Goal: Task Accomplishment & Management: Manage account settings

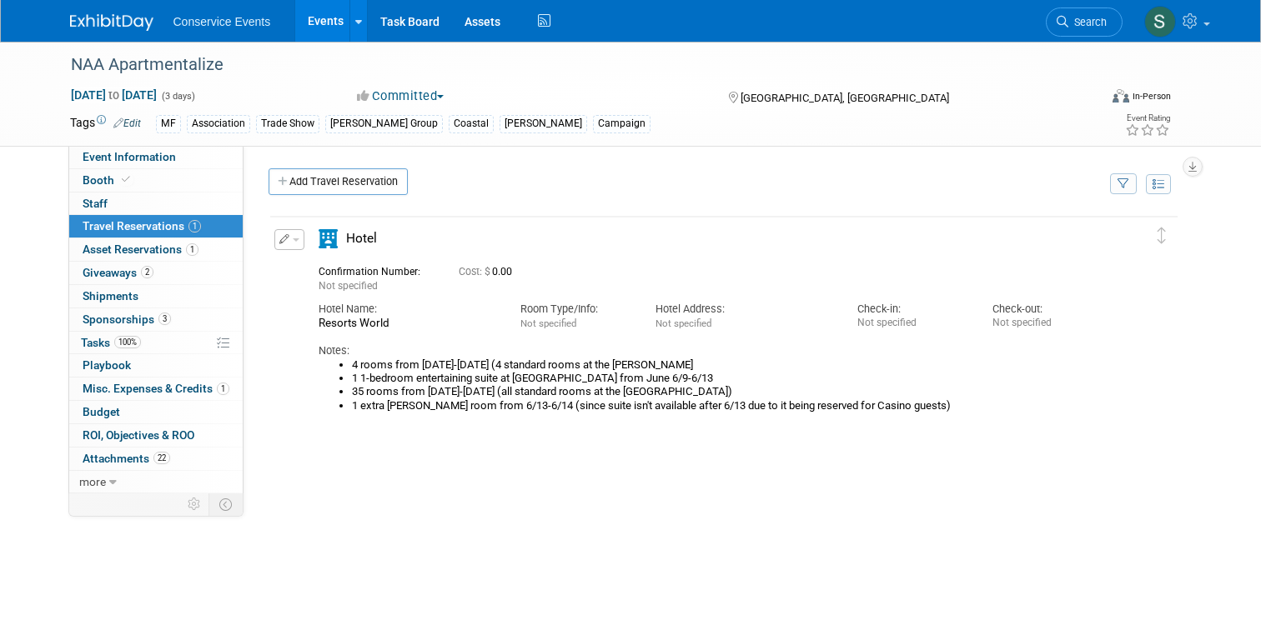
click at [206, 18] on span "Conservice Events" at bounding box center [222, 21] width 98 height 13
click at [121, 18] on img at bounding box center [111, 22] width 83 height 17
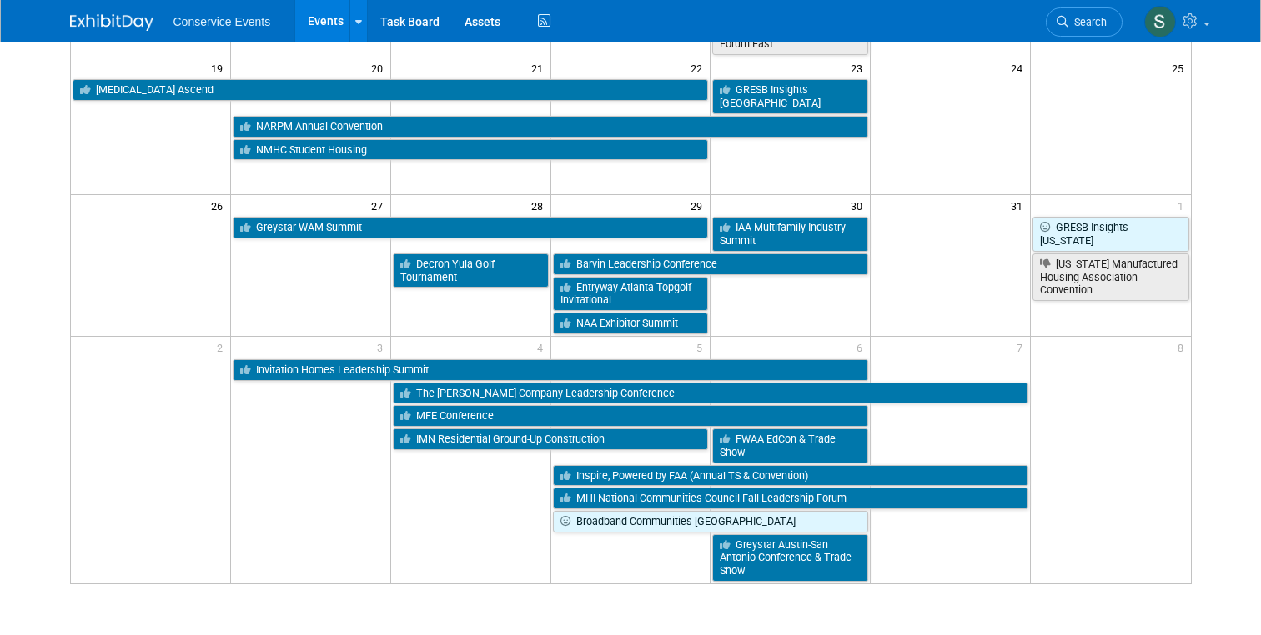
scroll to position [639, 0]
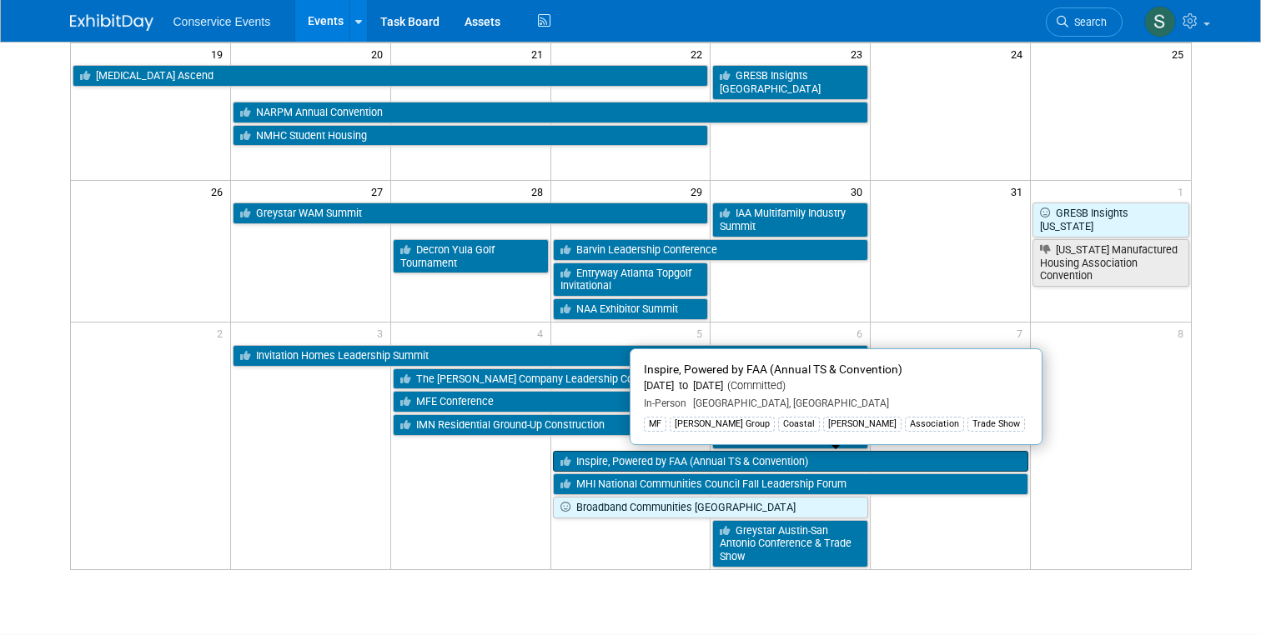
click at [682, 460] on link "Inspire, Powered by FAA (Annual TS & Convention)" at bounding box center [791, 462] width 476 height 22
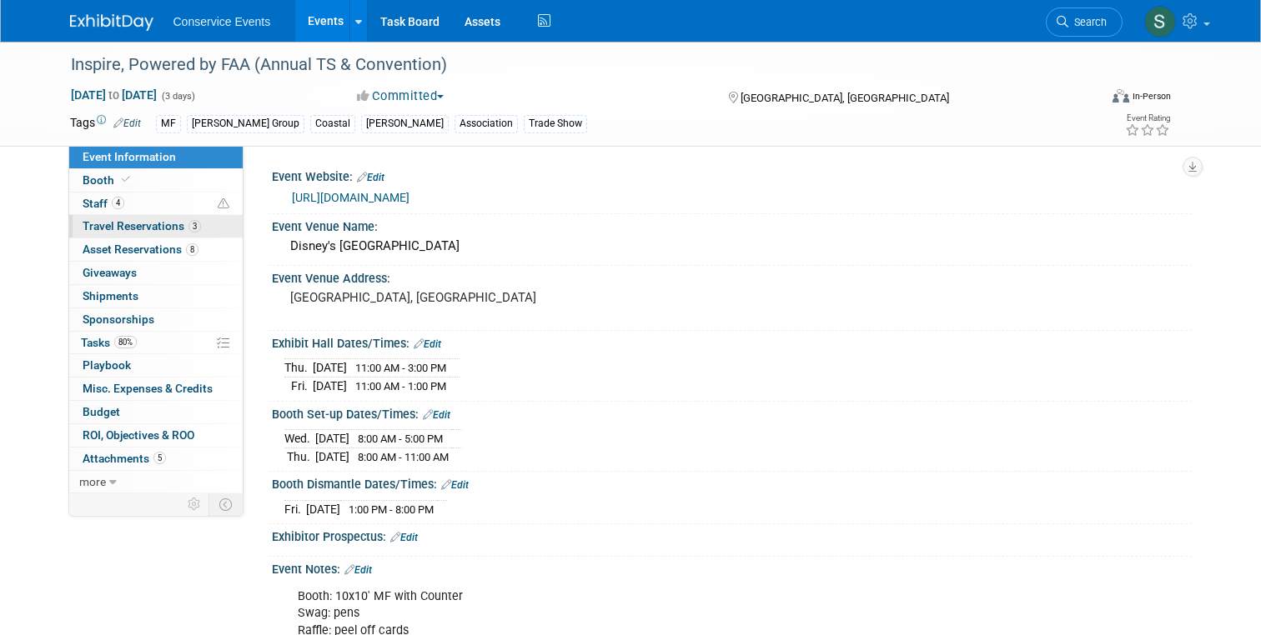
click at [116, 233] on link "3 Travel Reservations 3" at bounding box center [155, 226] width 173 height 23
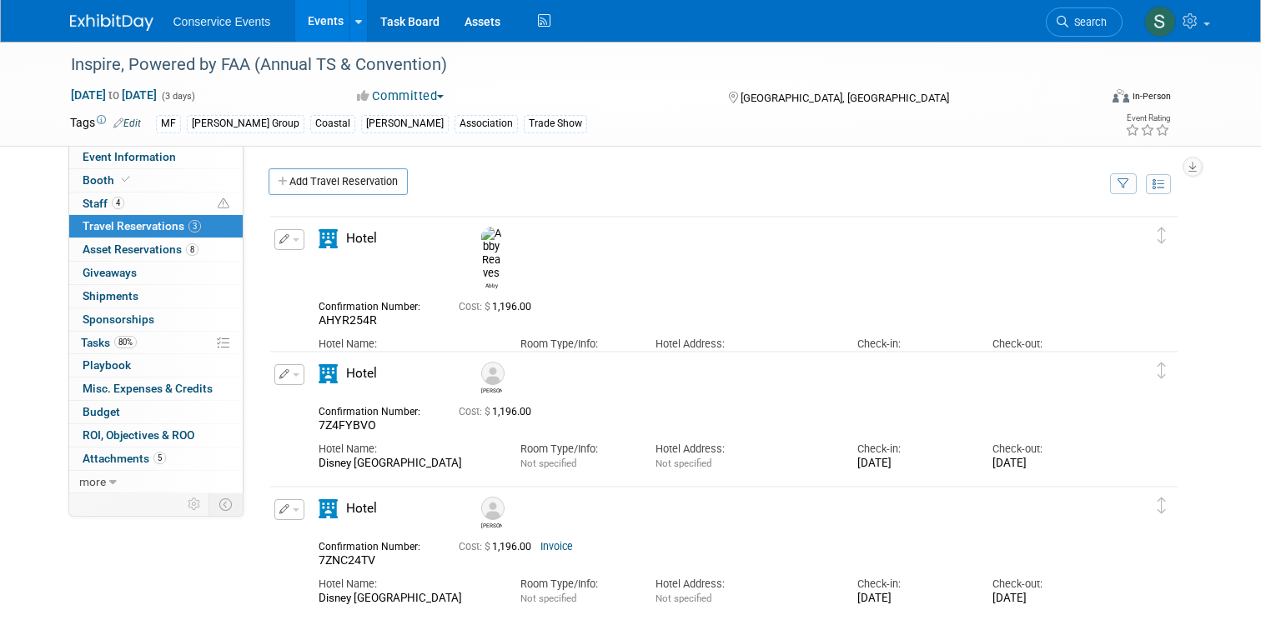
click at [547, 548] on link "Invoice" at bounding box center [556, 547] width 33 height 12
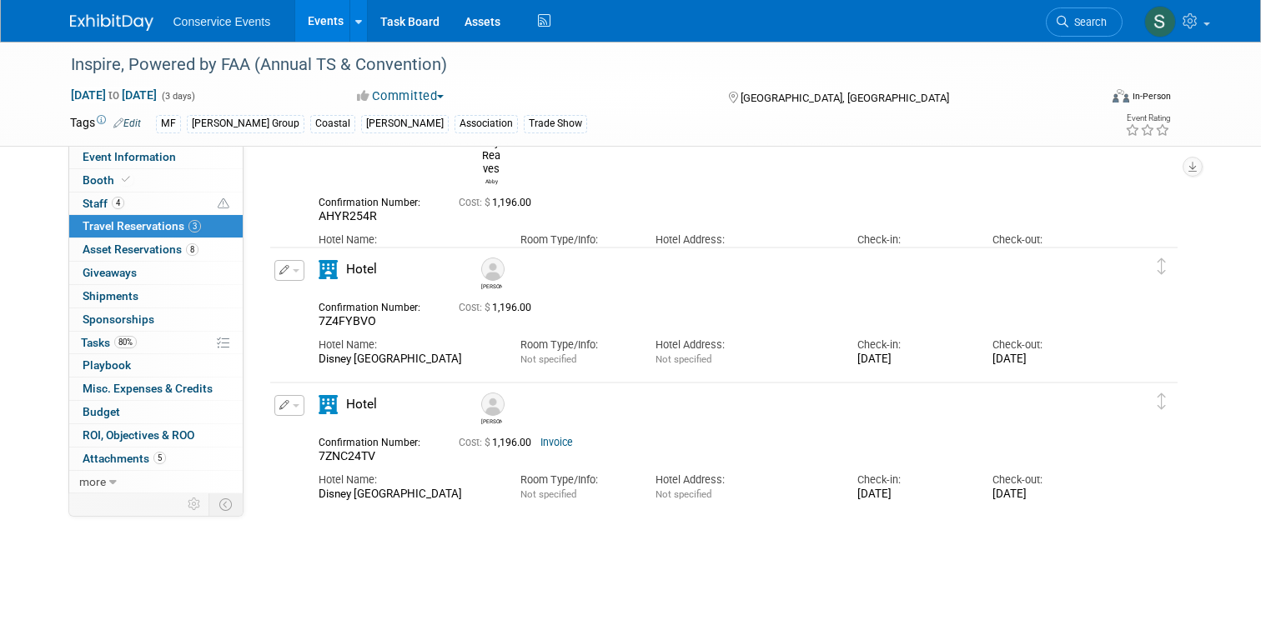
scroll to position [106, 0]
click at [287, 266] on icon "button" at bounding box center [284, 268] width 11 height 10
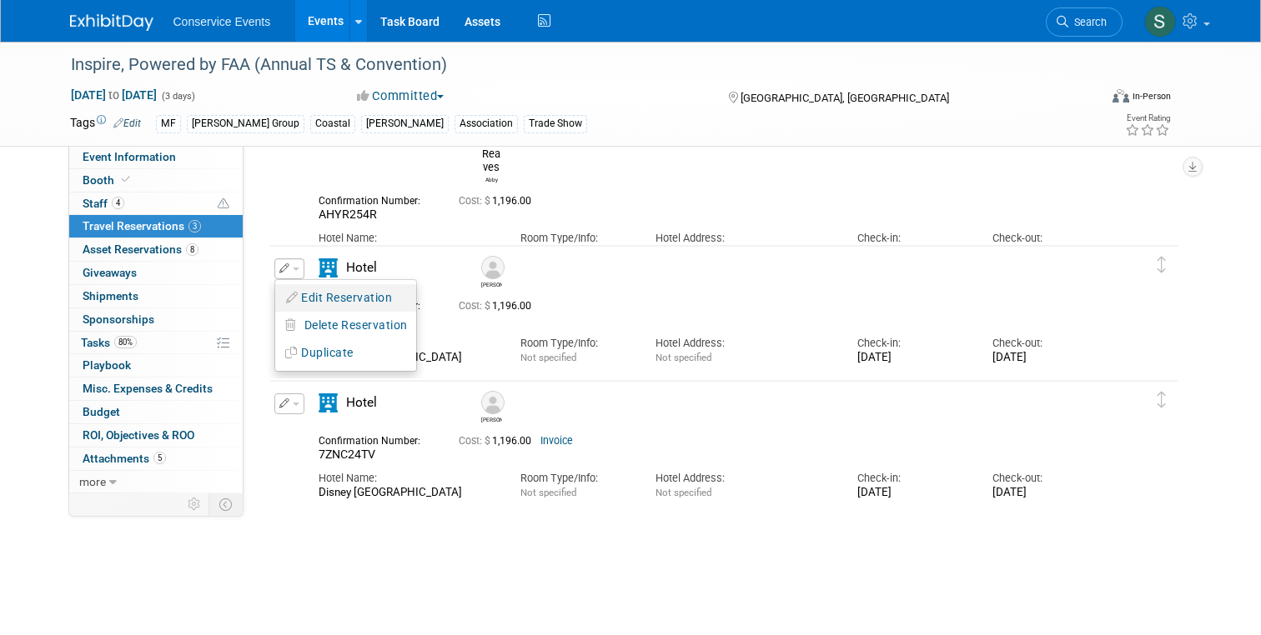
click at [334, 293] on button "Edit Reservation" at bounding box center [345, 298] width 141 height 24
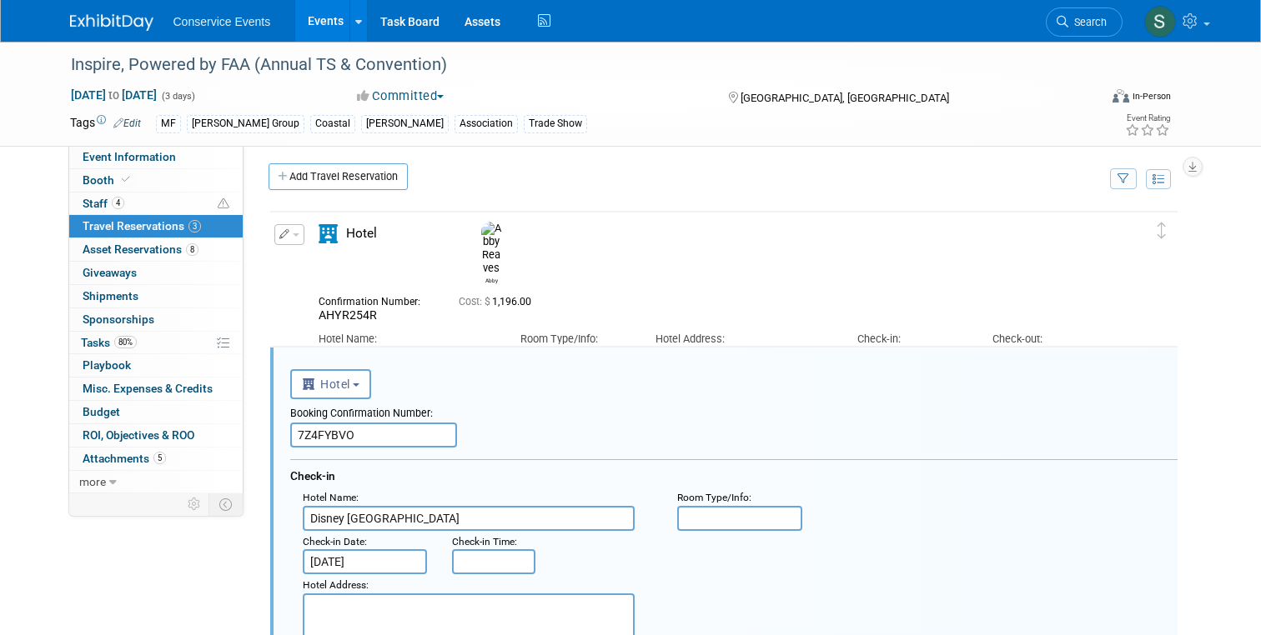
scroll to position [3, 0]
click at [287, 269] on div "Edit Reservation Abby AHYR254R" at bounding box center [711, 294] width 882 height 137
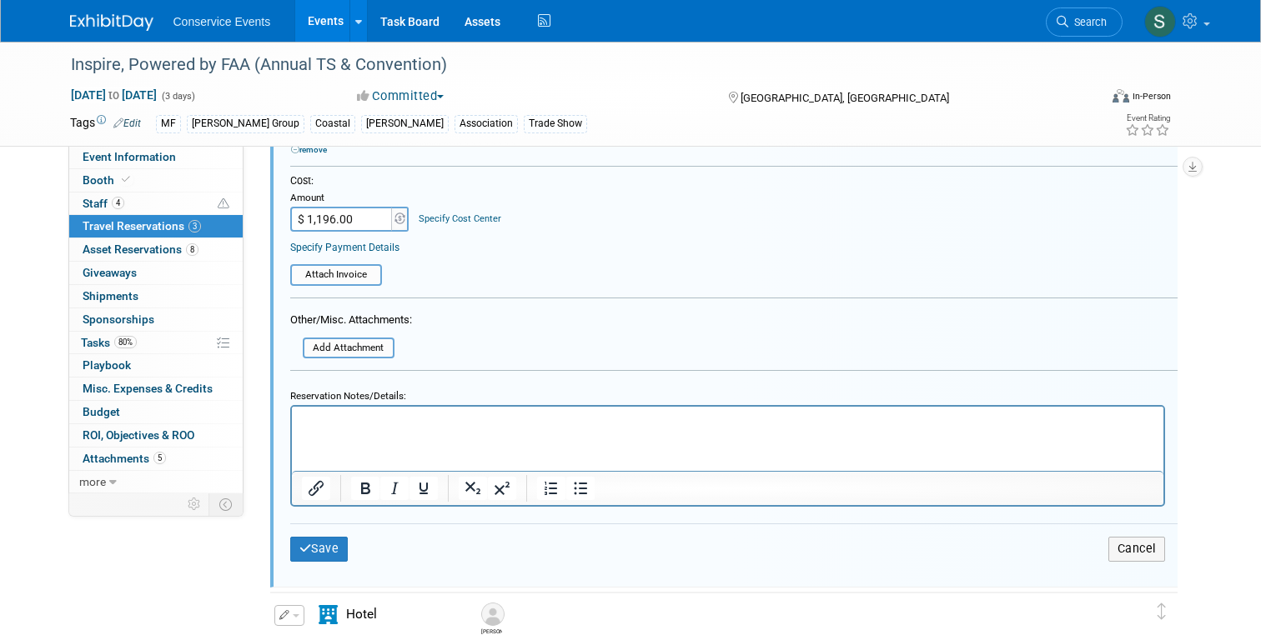
scroll to position [766, 0]
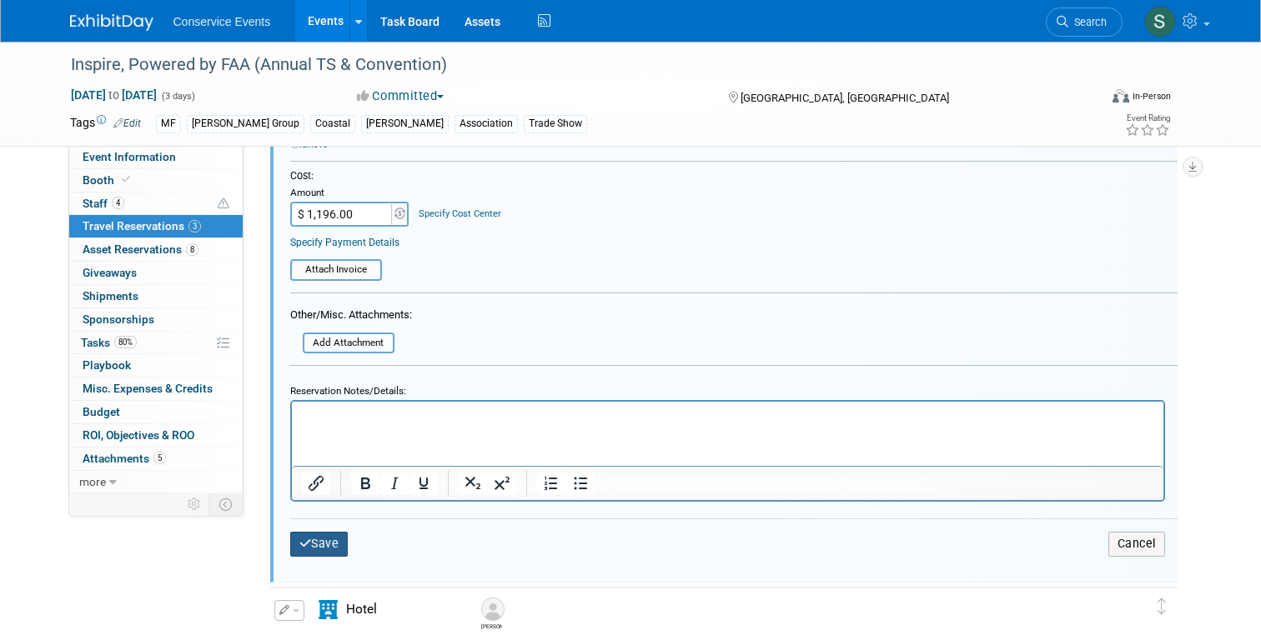
click at [315, 543] on button "Save" at bounding box center [319, 544] width 58 height 24
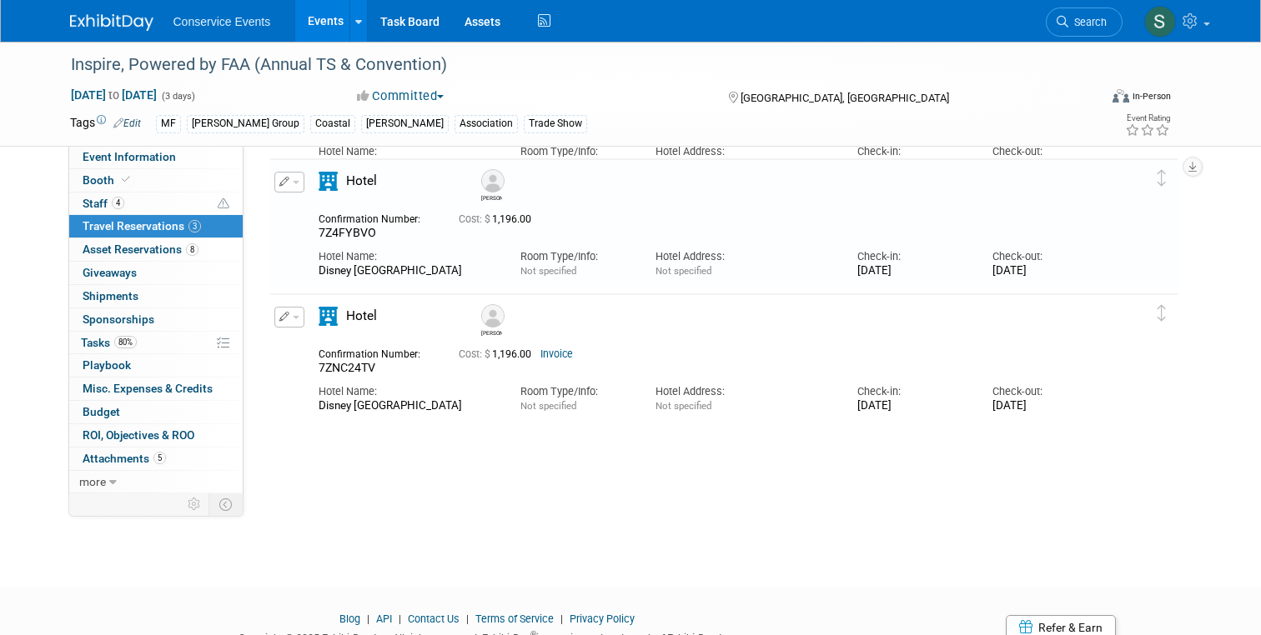
scroll to position [163, 0]
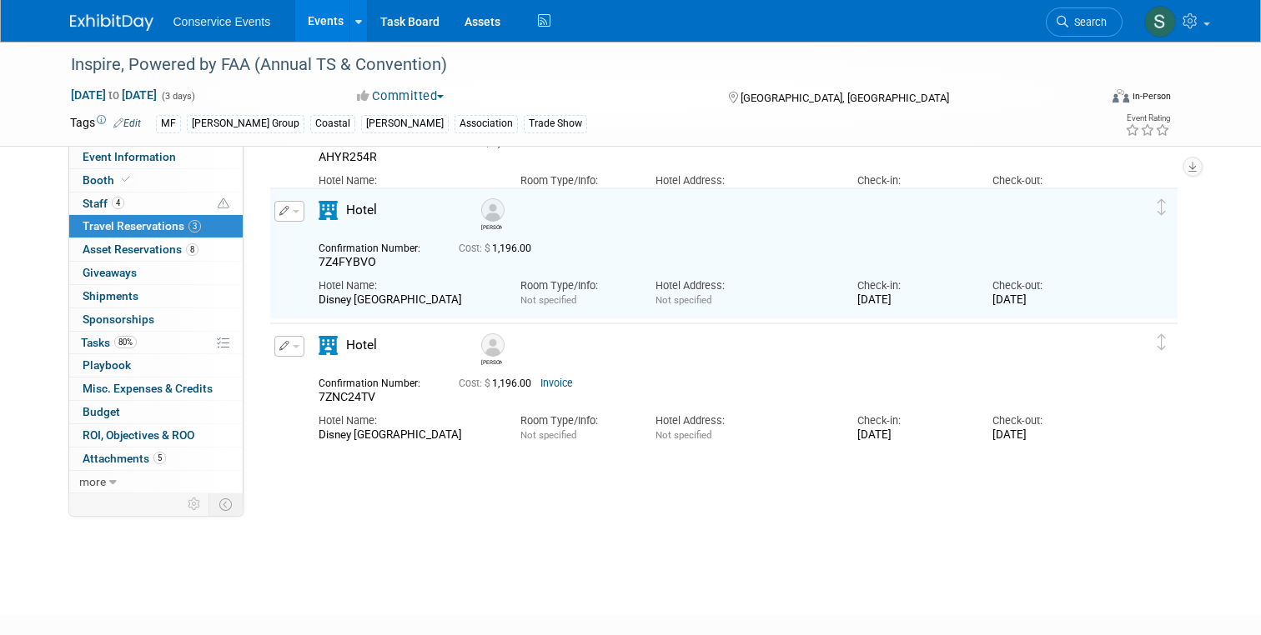
click at [259, 282] on div "Delete Reservation Abby AHYR254R Cost: $ 1,196.00" at bounding box center [723, 297] width 935 height 512
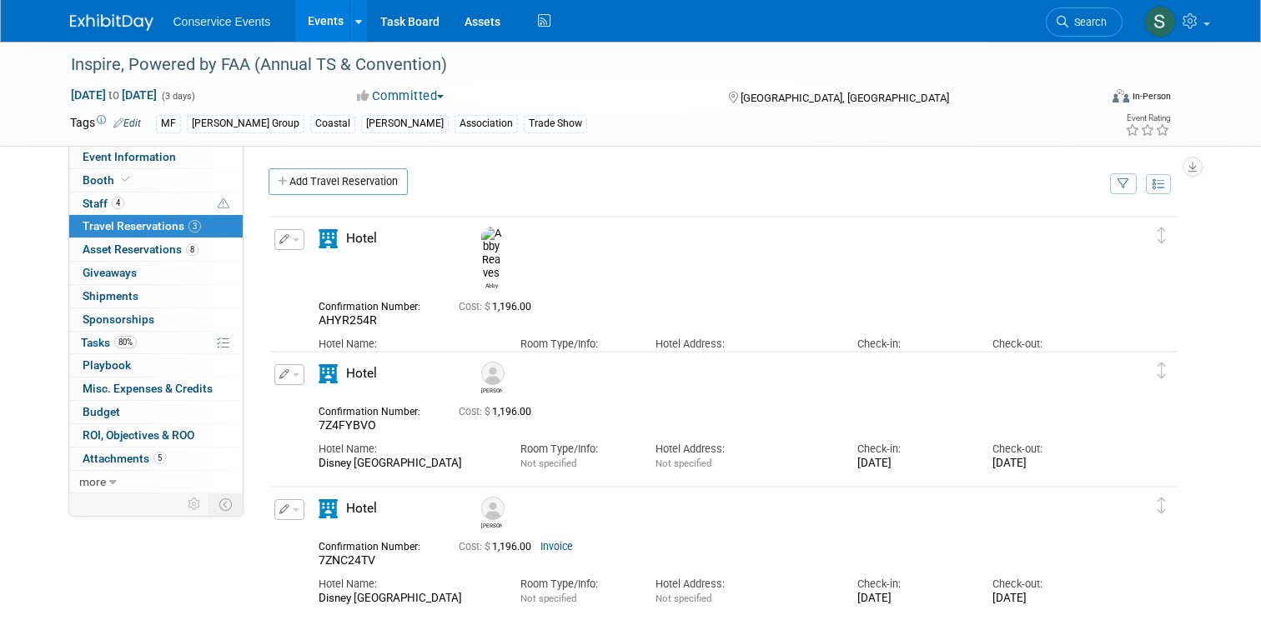
scroll to position [36, 0]
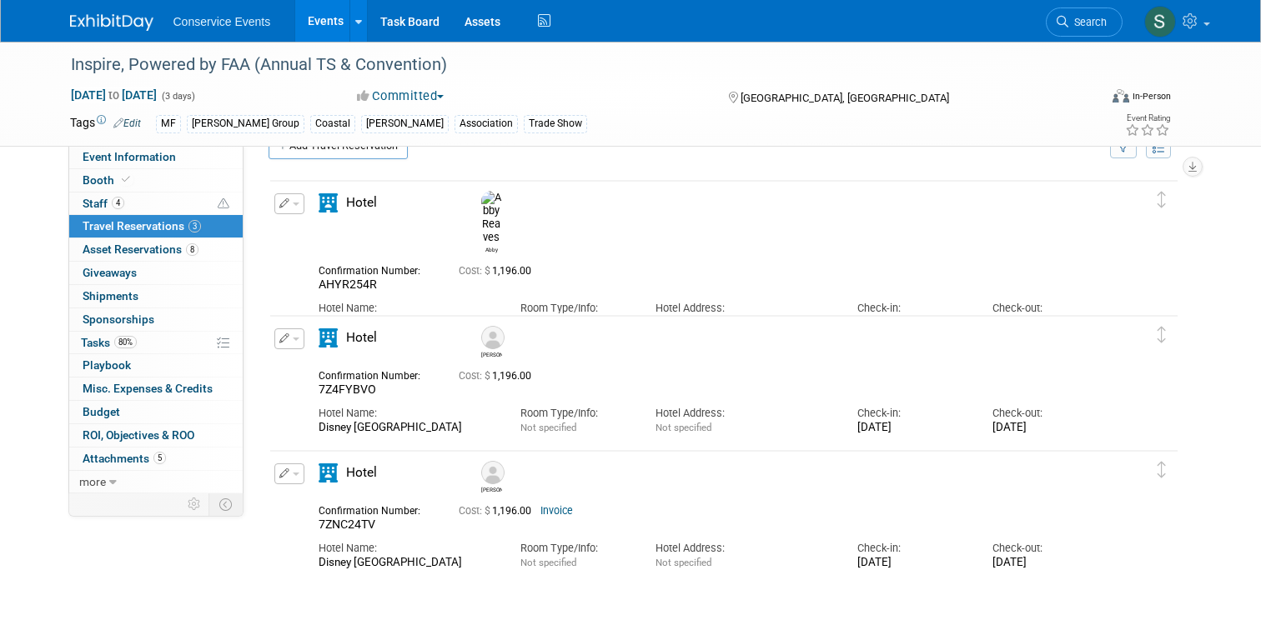
click at [571, 515] on link "Invoice" at bounding box center [556, 511] width 33 height 12
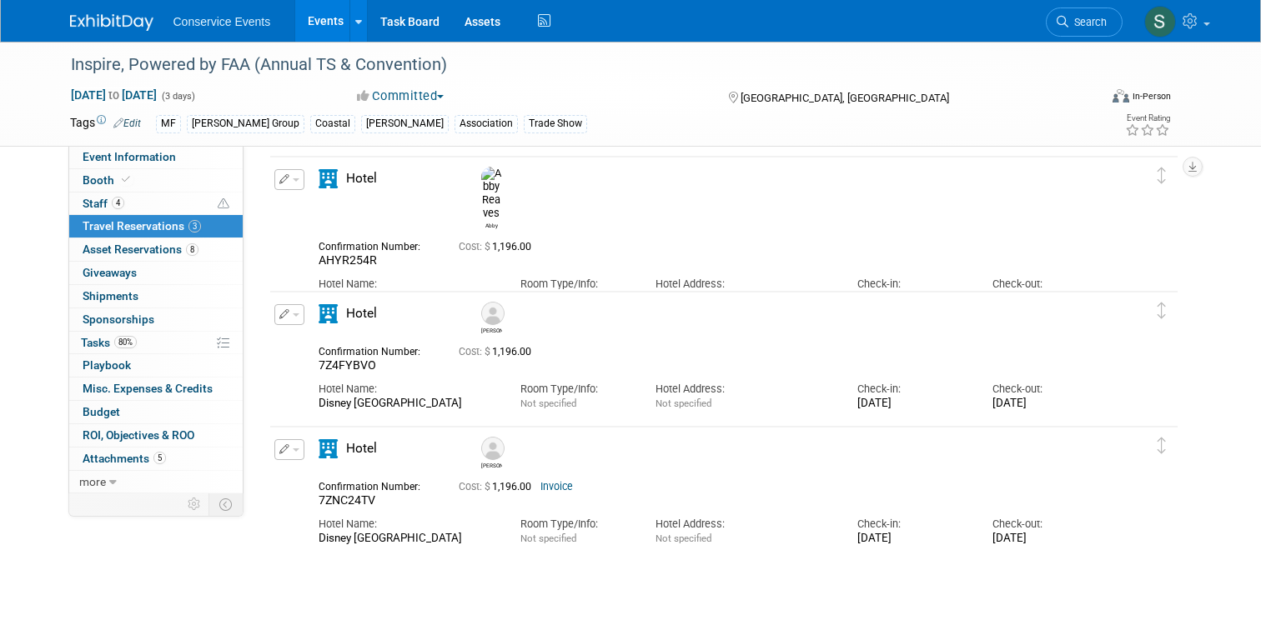
scroll to position [59, 0]
click at [296, 179] on span "button" at bounding box center [296, 180] width 7 height 3
click at [328, 210] on button "Edit Reservation" at bounding box center [345, 210] width 141 height 24
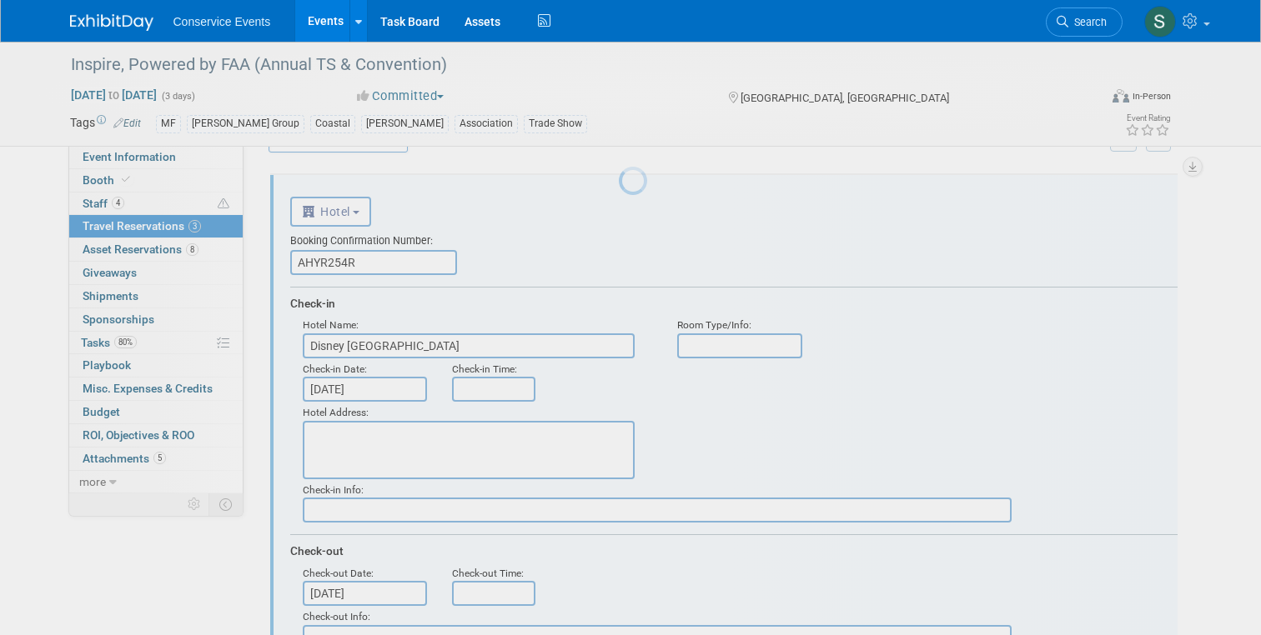
scroll to position [0, 0]
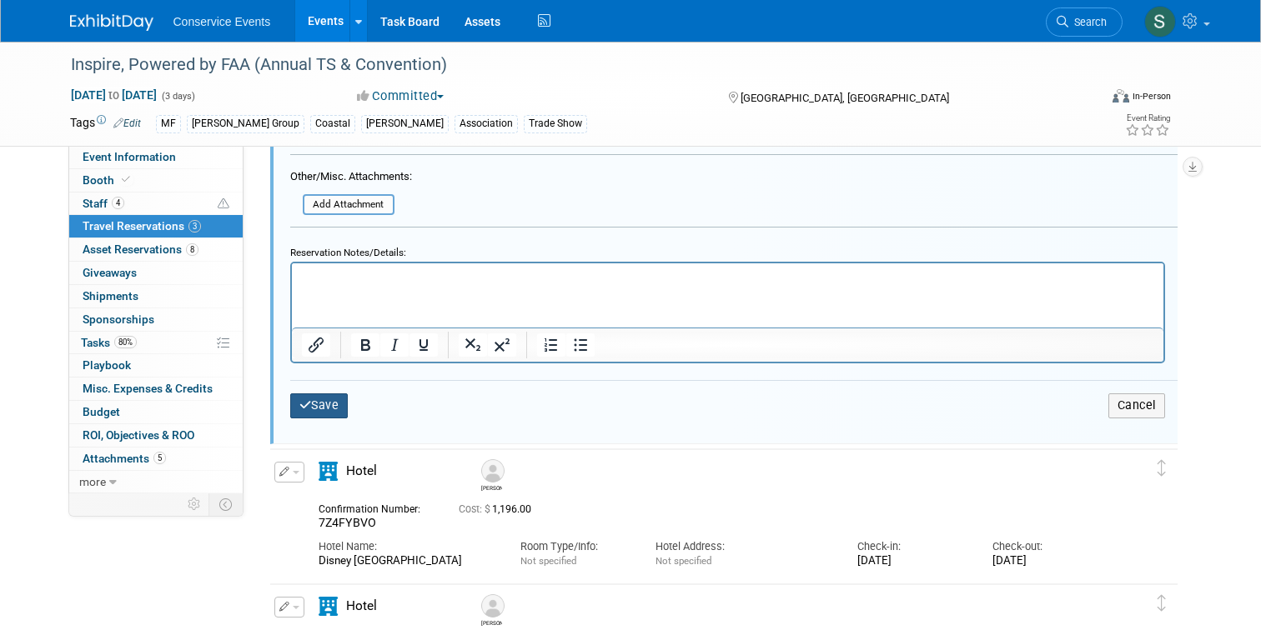
click at [314, 410] on button "Save" at bounding box center [319, 406] width 58 height 24
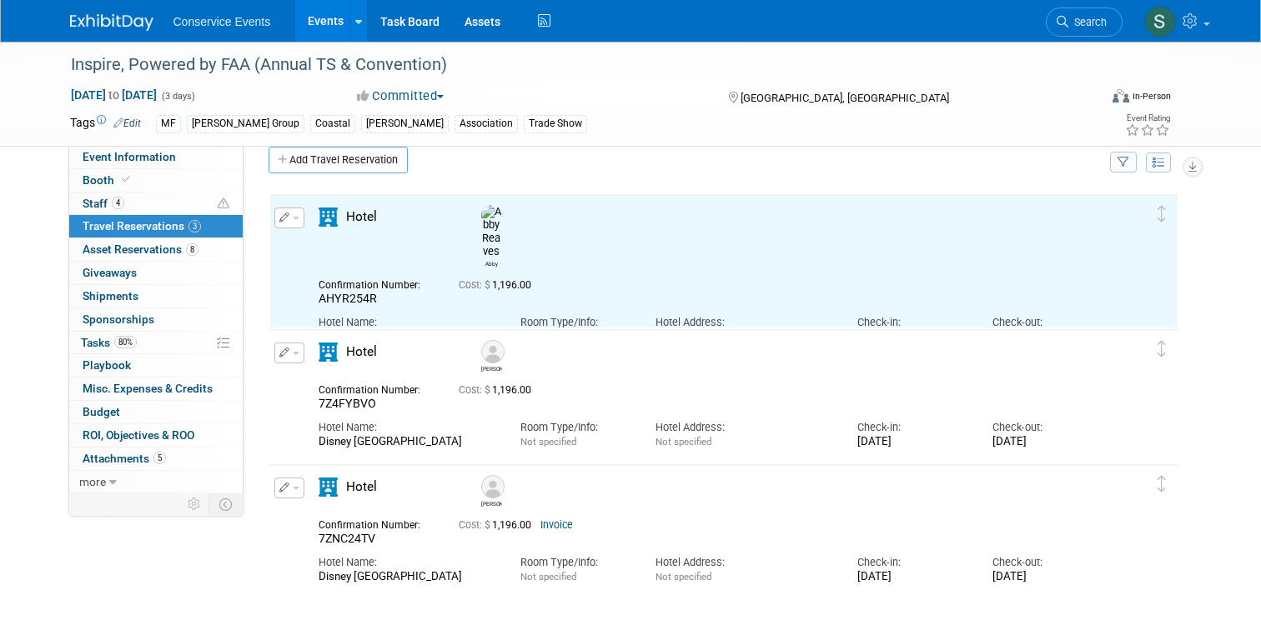
scroll to position [13, 0]
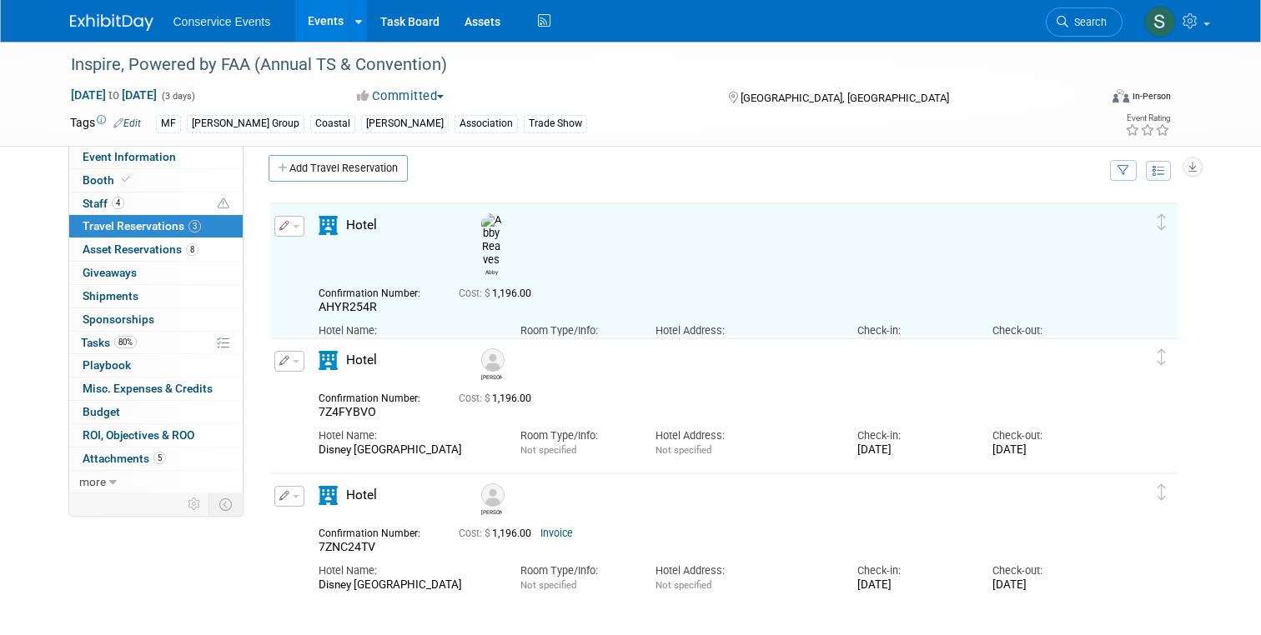
click at [254, 265] on div "Event Website: Edit http://faainspire.com Event Venue Name: Disney's Coronado S…" at bounding box center [717, 307] width 948 height 348
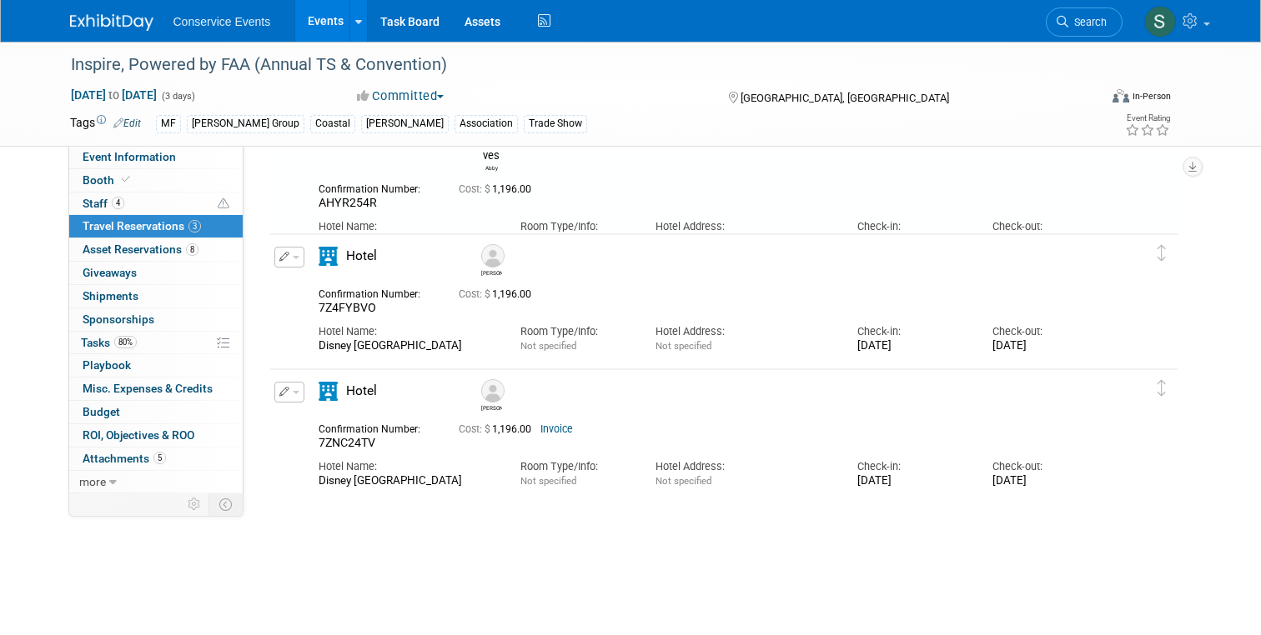
scroll to position [147, 0]
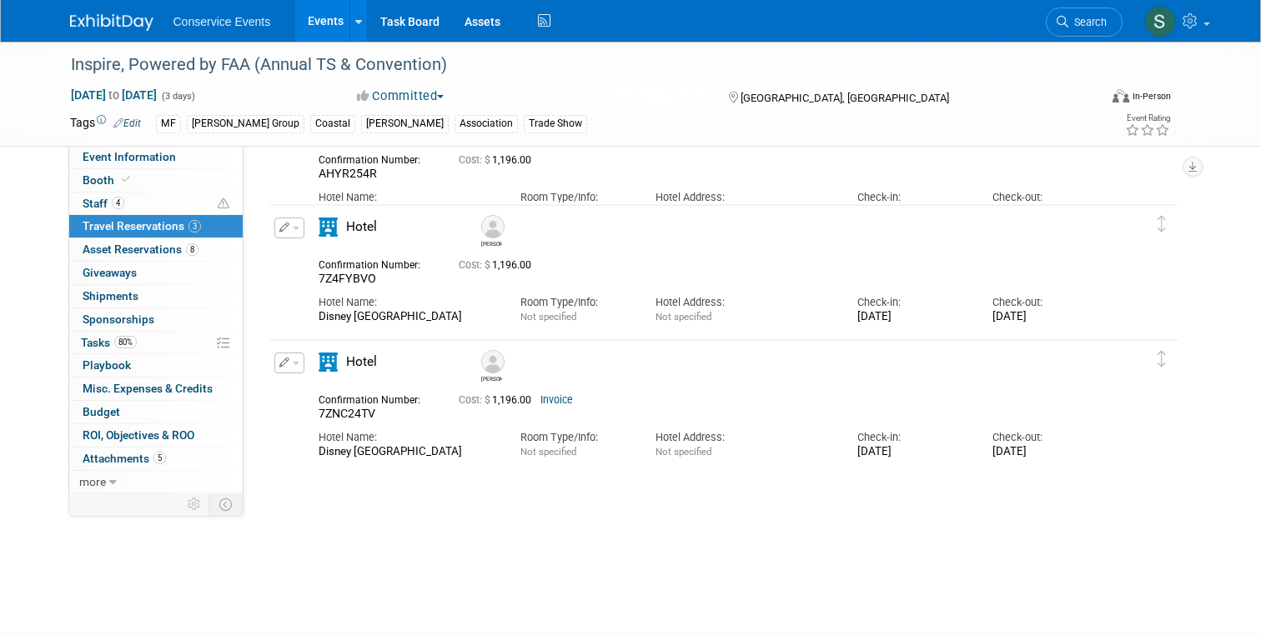
click at [283, 358] on icon "button" at bounding box center [284, 363] width 11 height 10
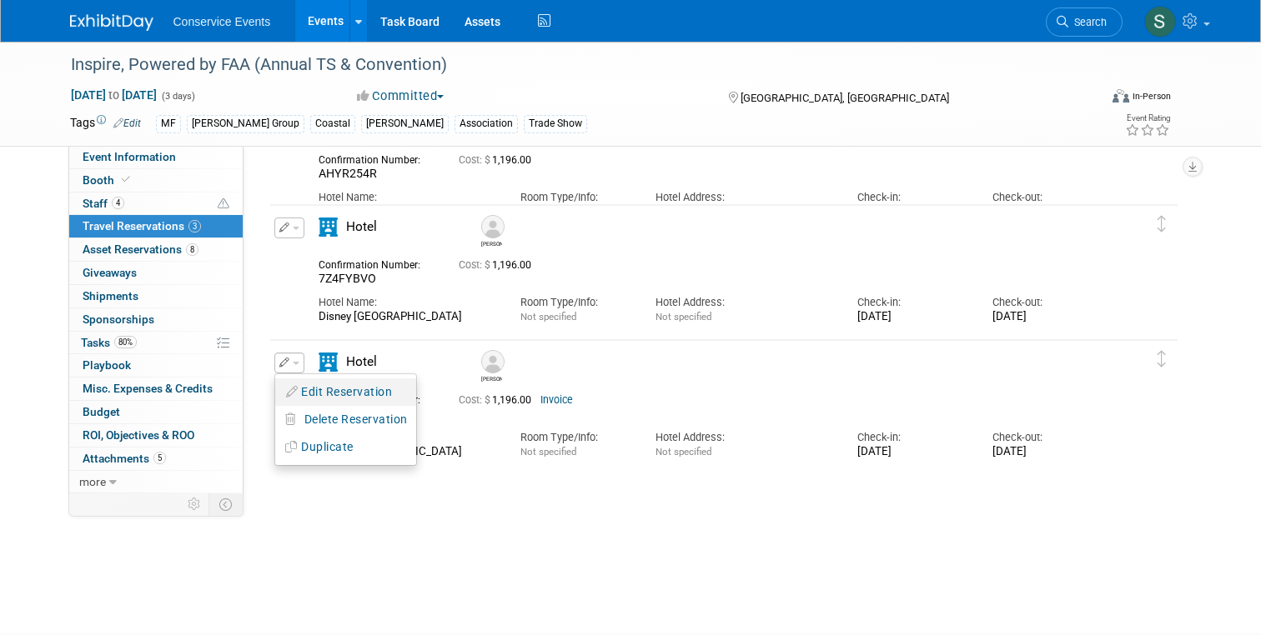
click at [320, 389] on button "Edit Reservation" at bounding box center [345, 392] width 141 height 24
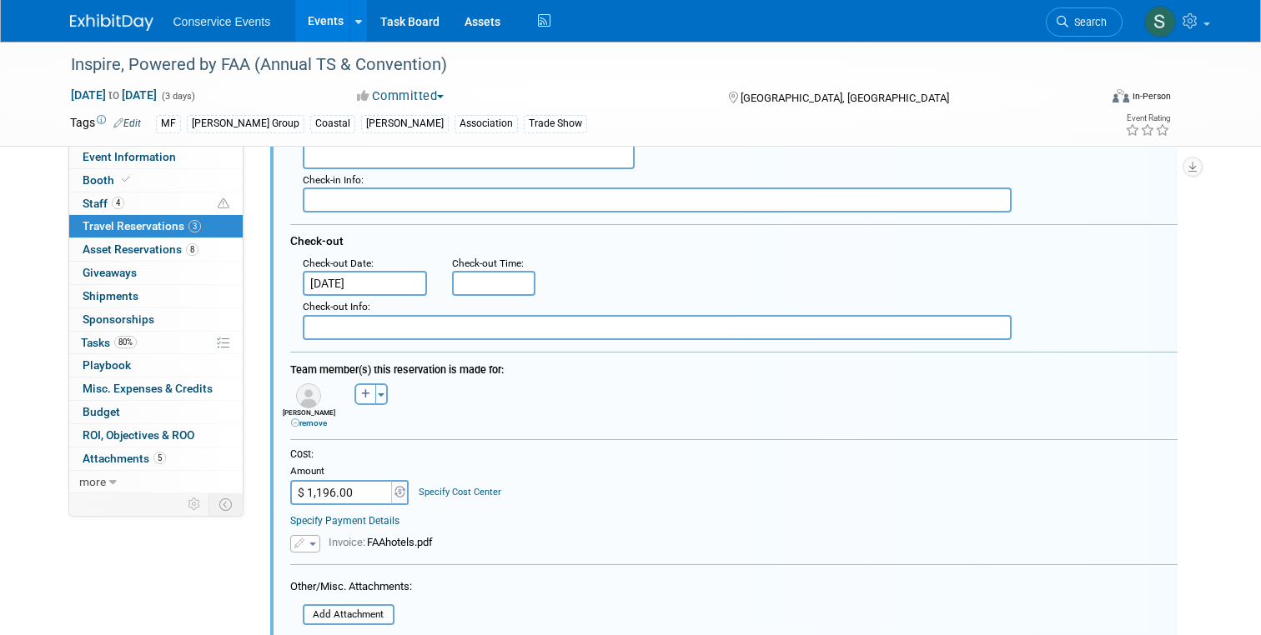
scroll to position [627, 0]
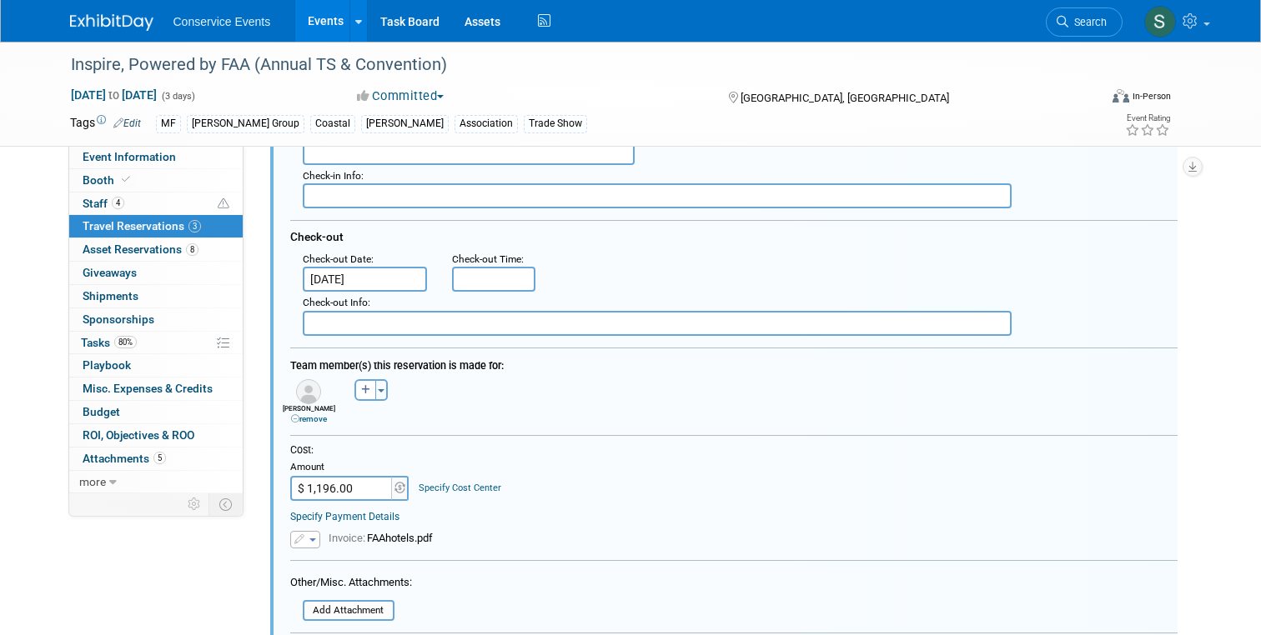
click at [314, 403] on img at bounding box center [308, 391] width 25 height 25
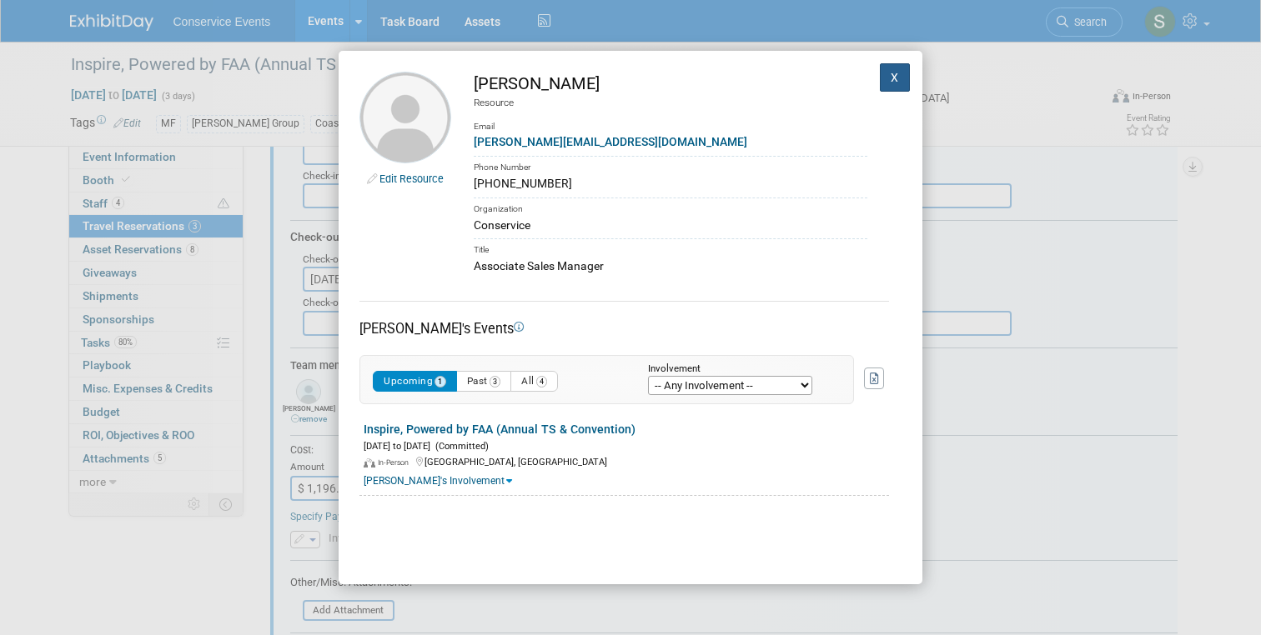
click at [890, 75] on button "X" at bounding box center [895, 77] width 30 height 28
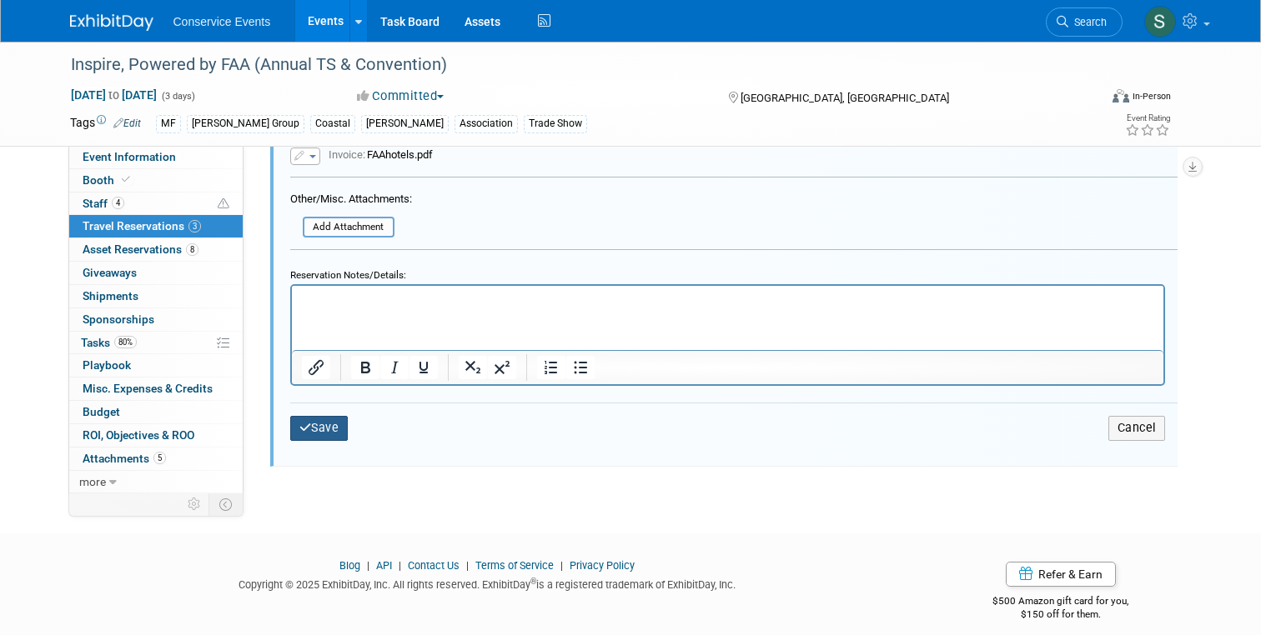
click at [303, 434] on icon "submit" at bounding box center [305, 428] width 13 height 12
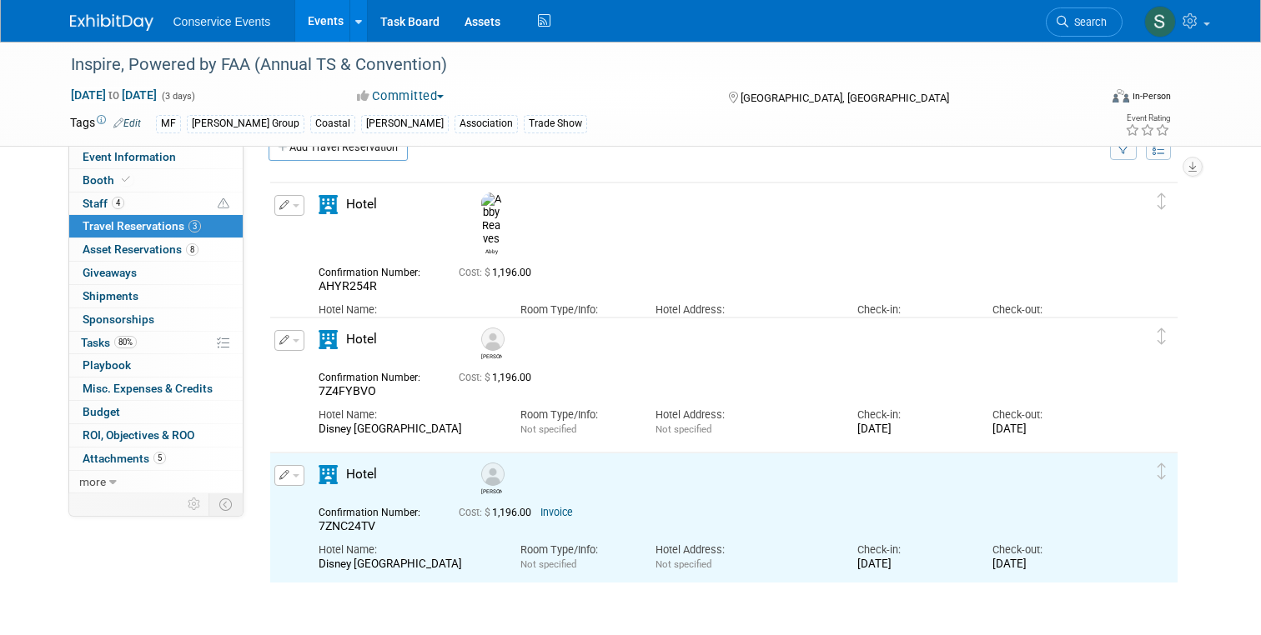
scroll to position [26, 0]
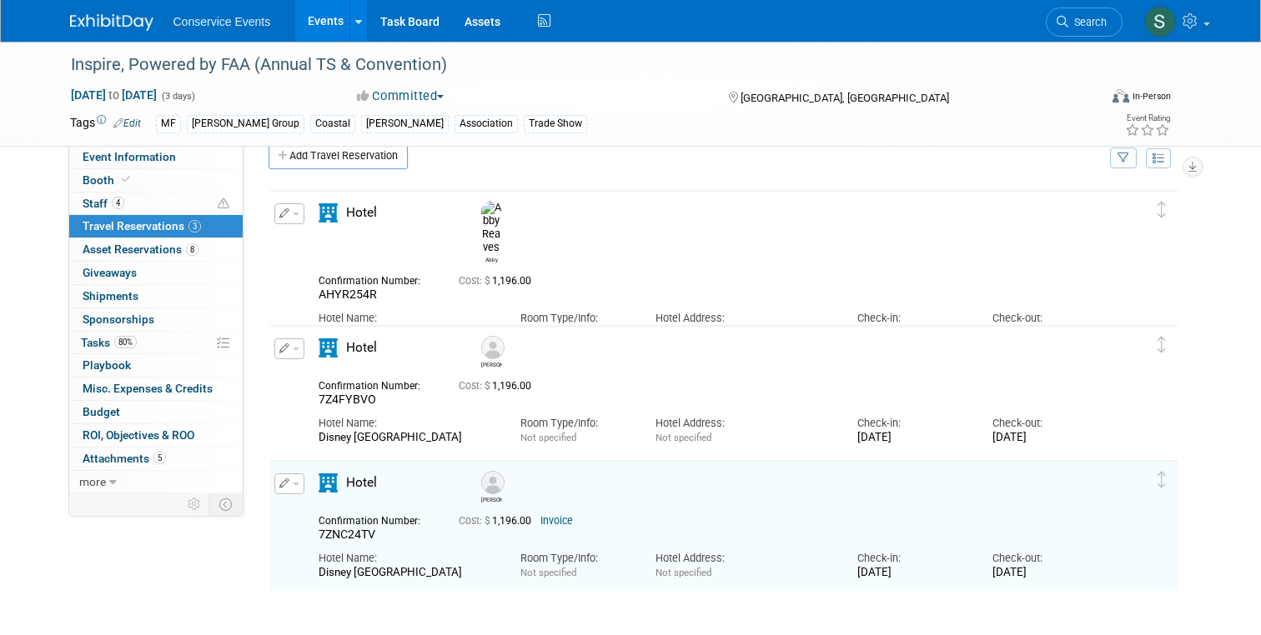
click at [294, 481] on button "button" at bounding box center [289, 484] width 30 height 21
click at [313, 520] on button "Edit Reservation" at bounding box center [345, 513] width 141 height 24
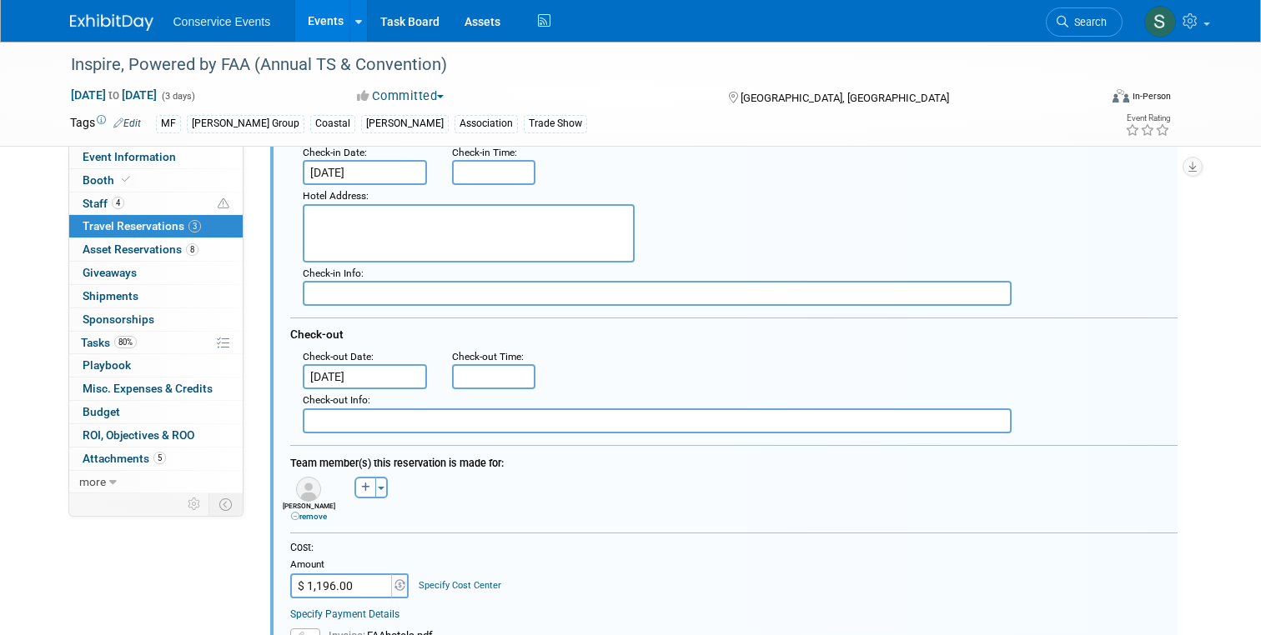
scroll to position [681, 0]
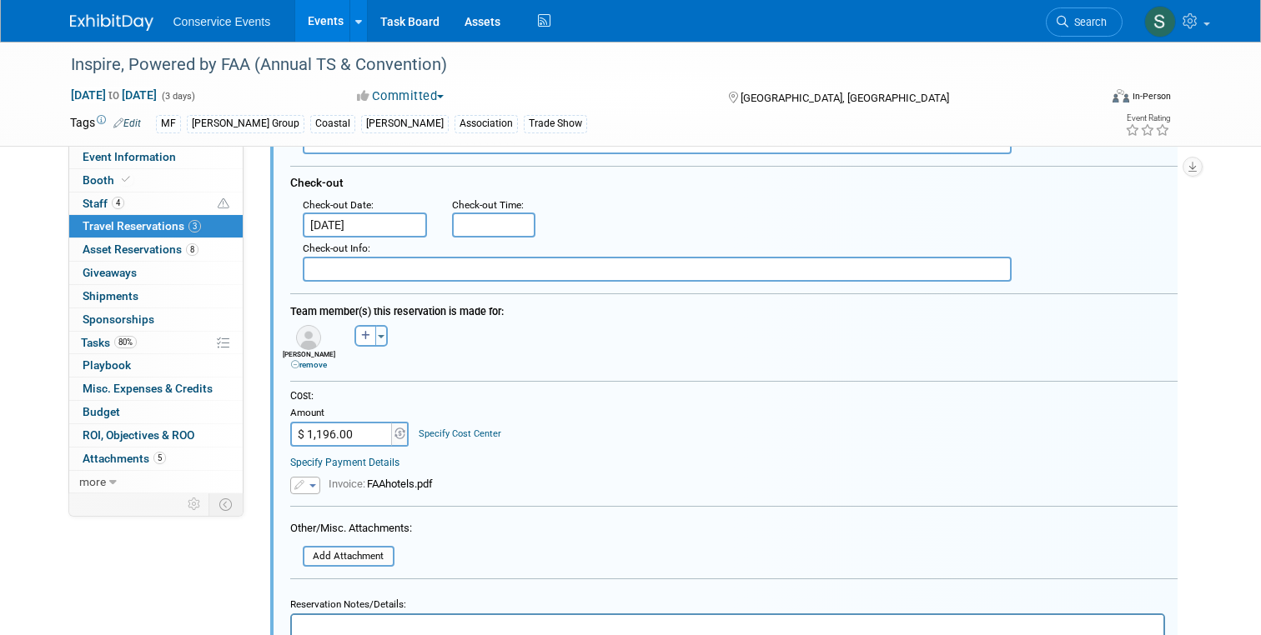
click at [310, 331] on img at bounding box center [308, 337] width 25 height 25
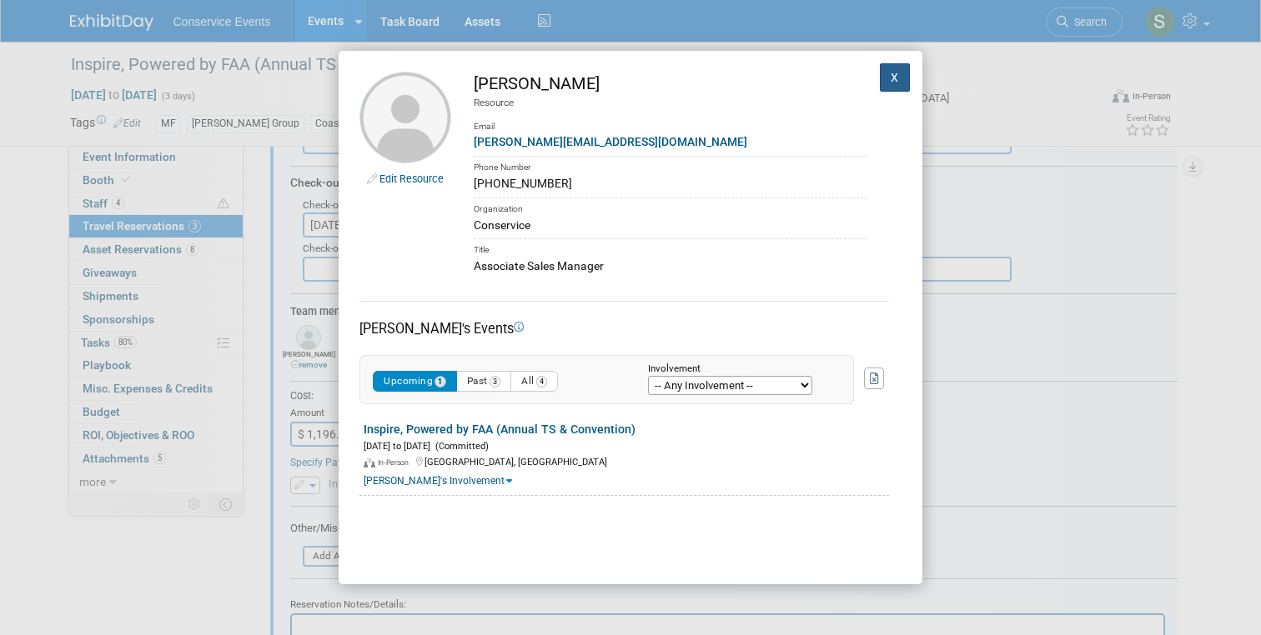
click at [894, 88] on button "X" at bounding box center [895, 77] width 30 height 28
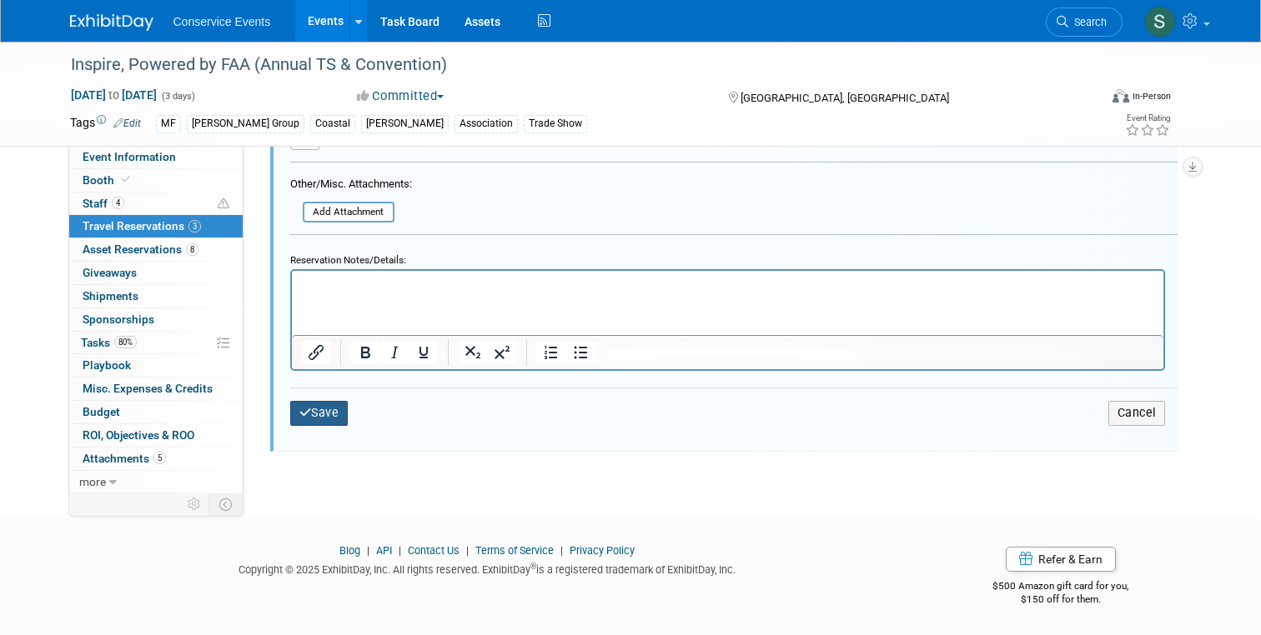
click at [318, 412] on button "Save" at bounding box center [319, 413] width 58 height 24
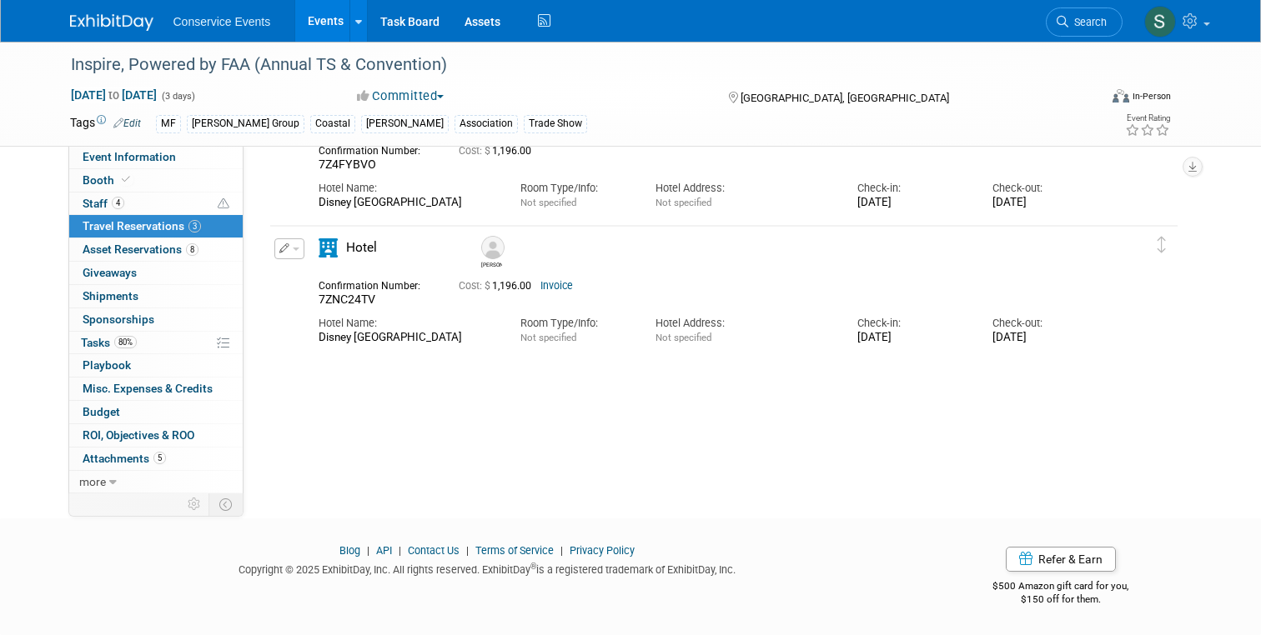
scroll to position [0, 0]
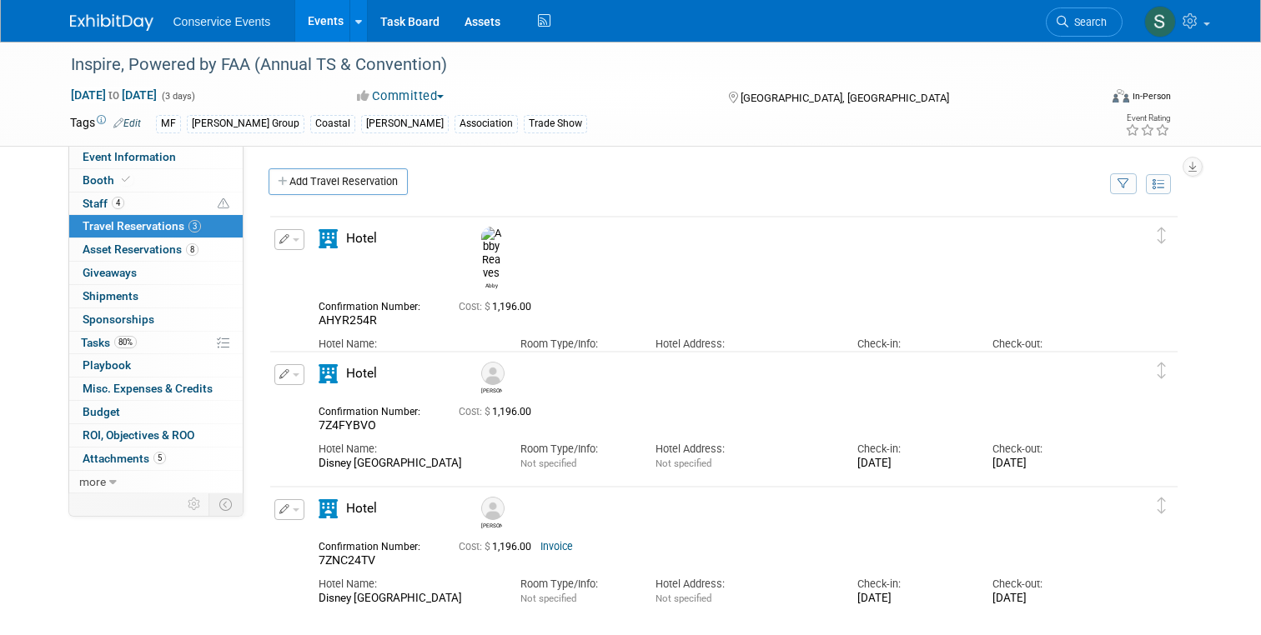
click at [288, 233] on button "button" at bounding box center [289, 239] width 30 height 21
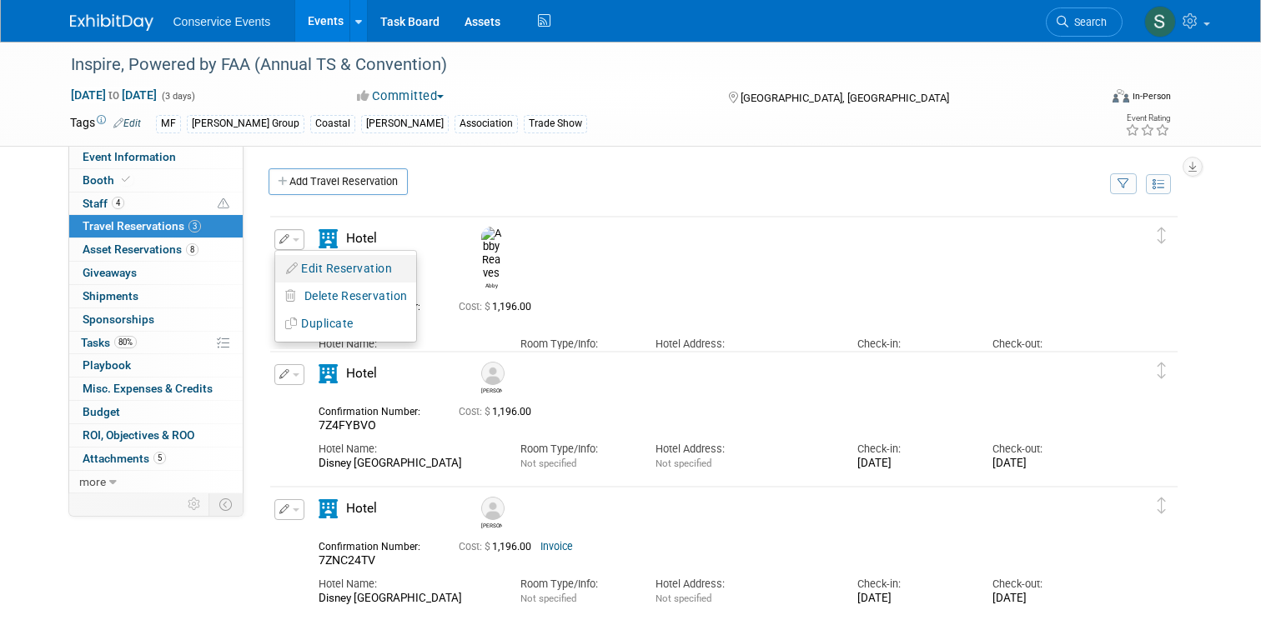
click at [314, 278] on button "Edit Reservation" at bounding box center [345, 269] width 141 height 24
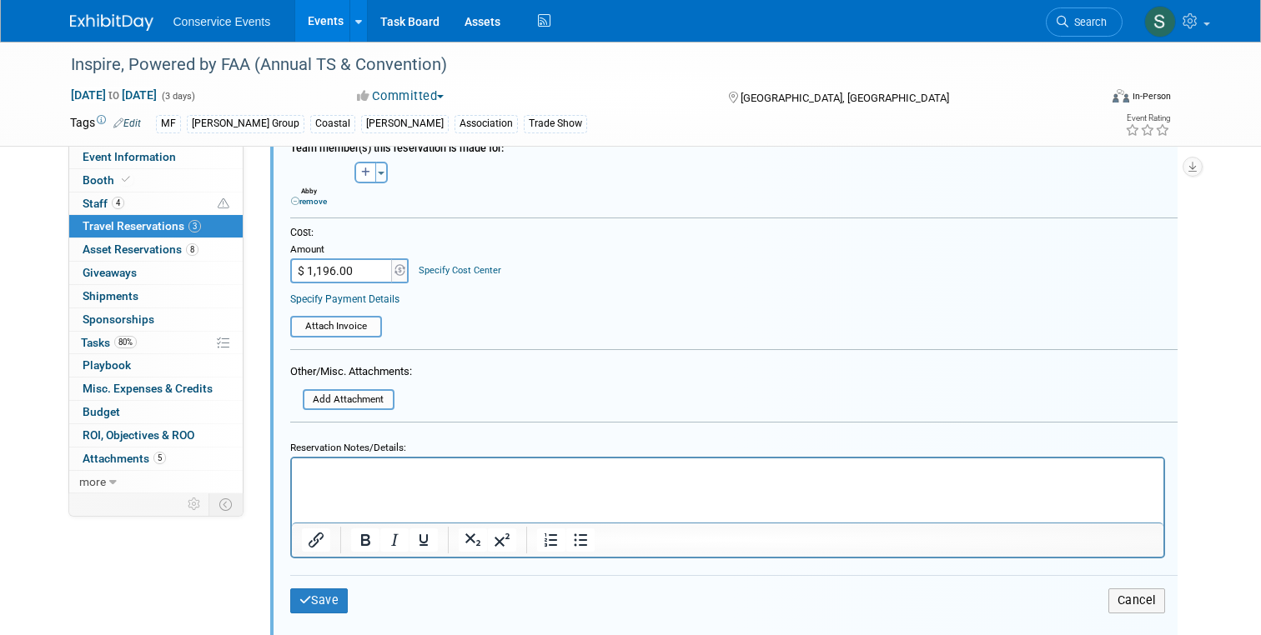
scroll to position [577, 0]
click at [313, 599] on button "Save" at bounding box center [319, 598] width 58 height 24
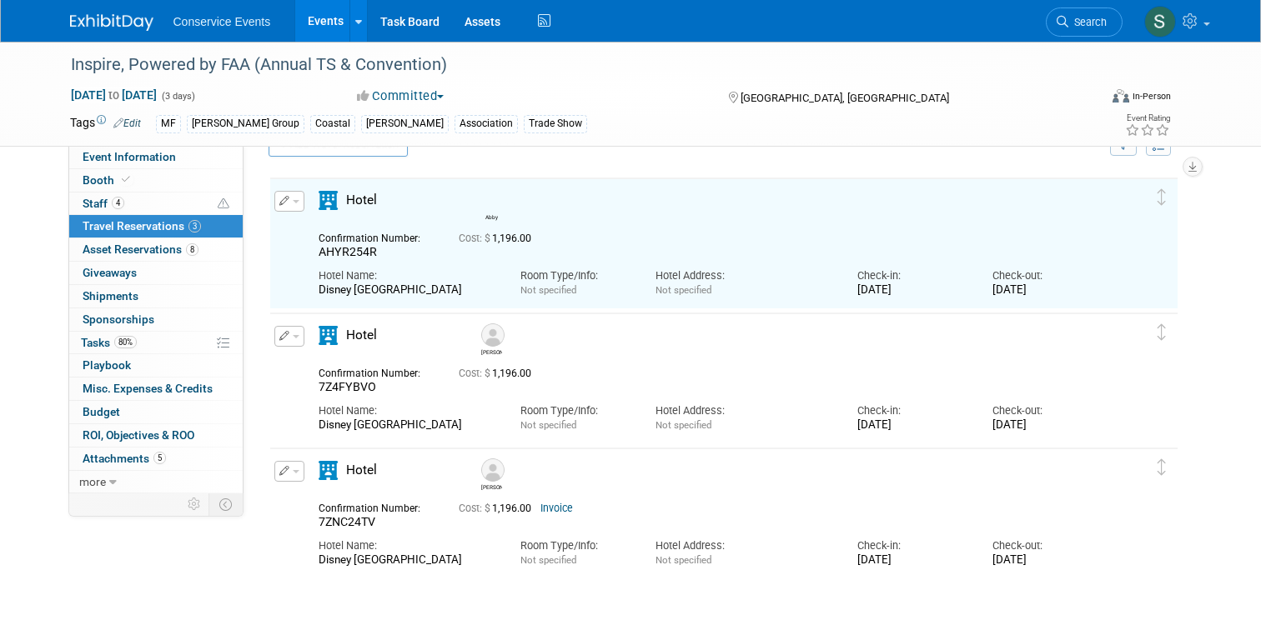
scroll to position [48, 0]
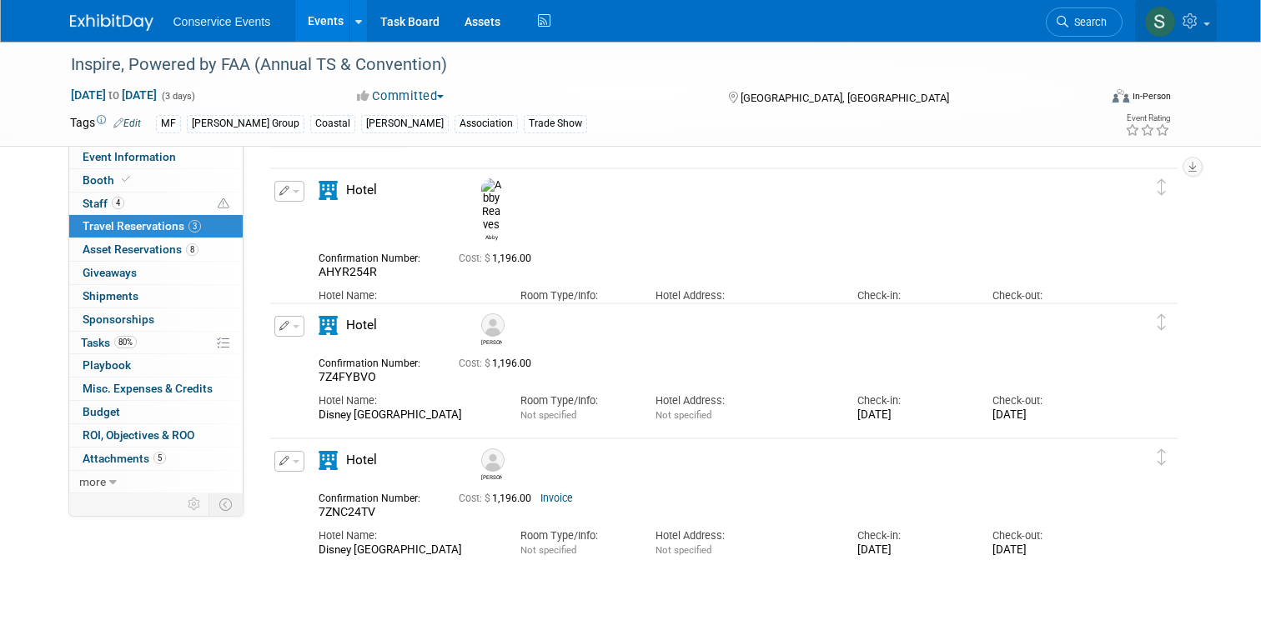
click at [1165, 14] on img at bounding box center [1160, 22] width 32 height 32
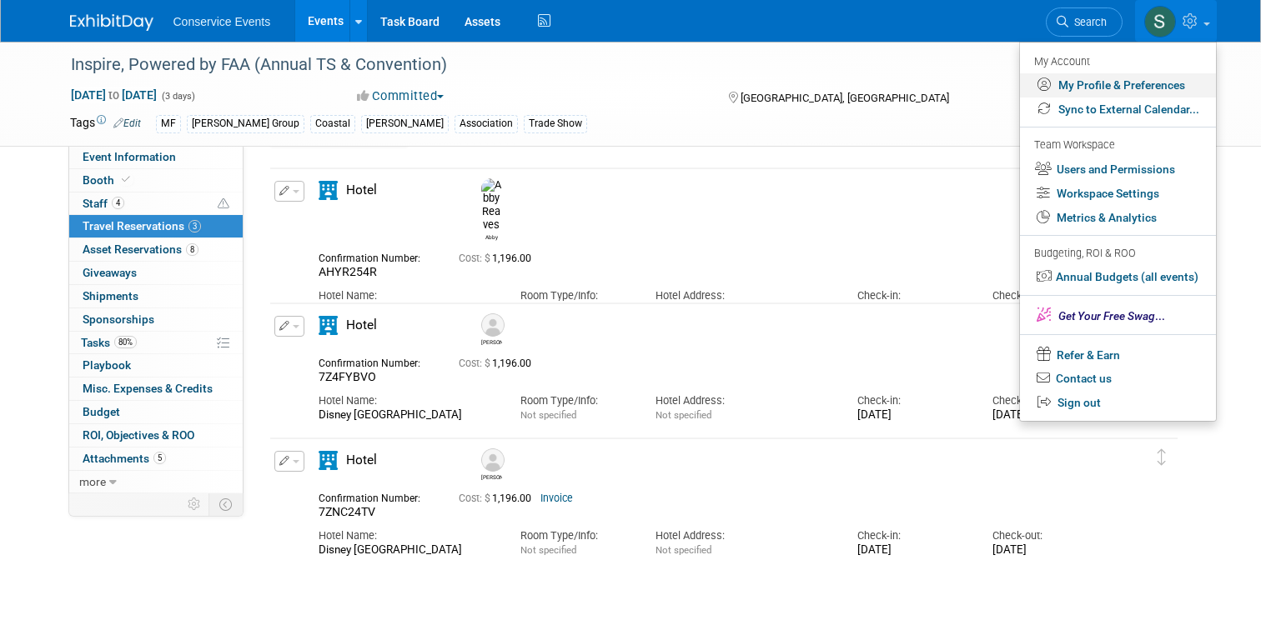
click at [1090, 83] on link "My Profile & Preferences" at bounding box center [1118, 85] width 196 height 24
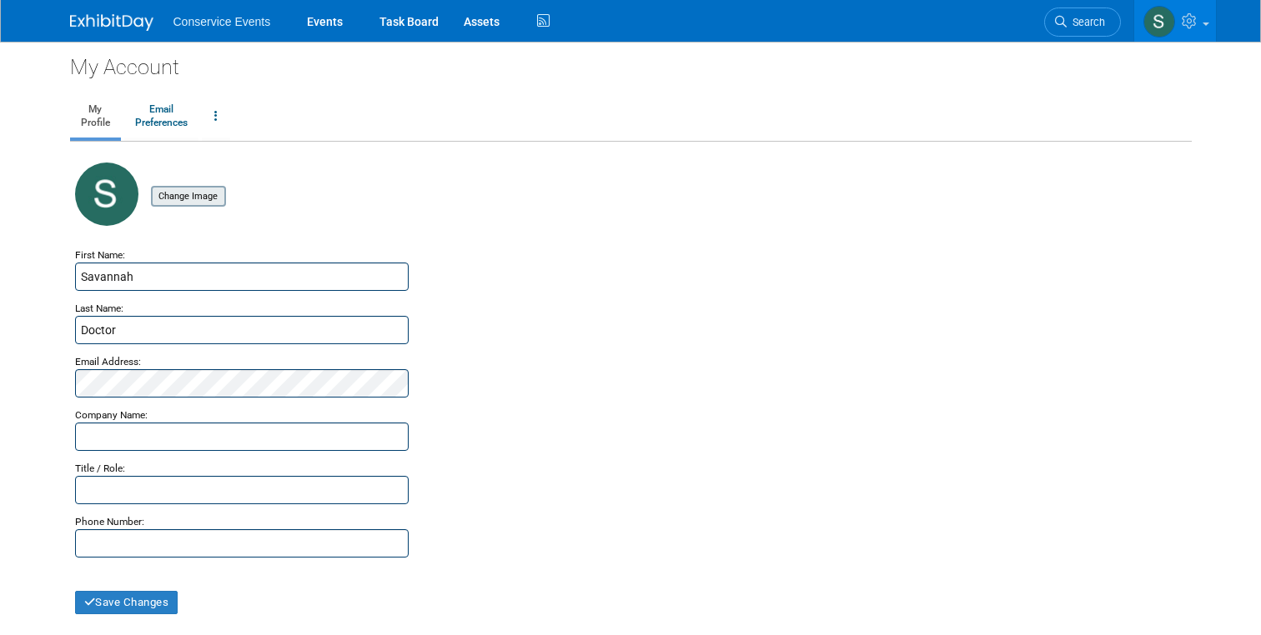
click at [163, 193] on input "file" at bounding box center [125, 197] width 198 height 18
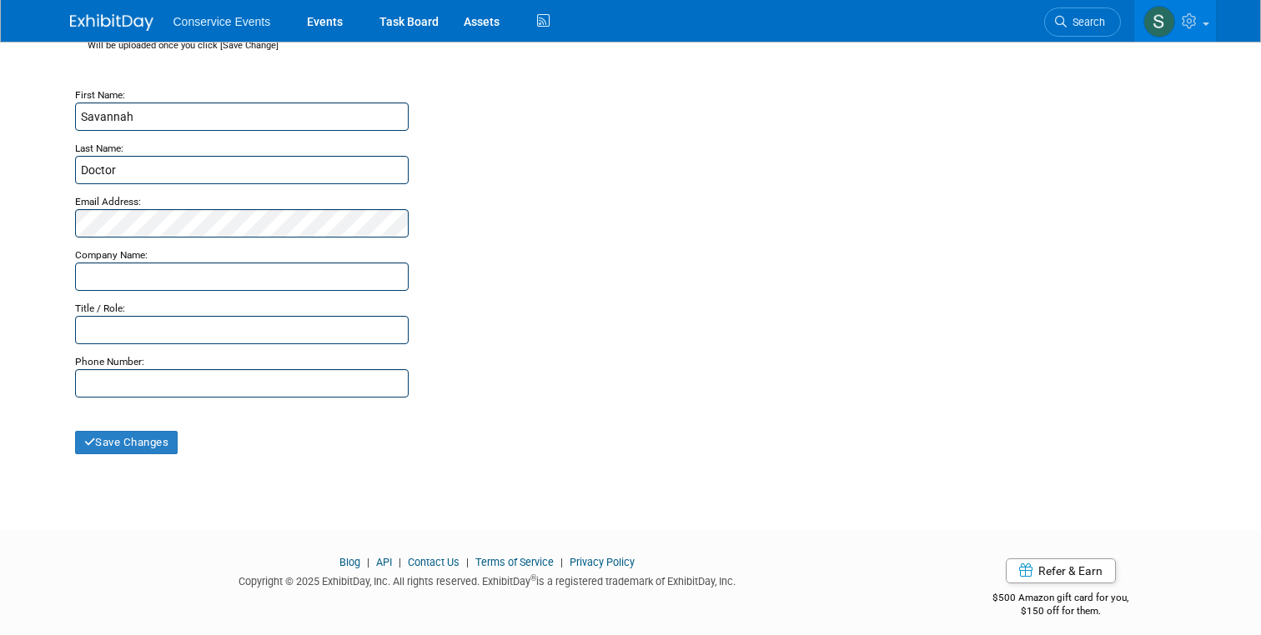
scroll to position [172, 0]
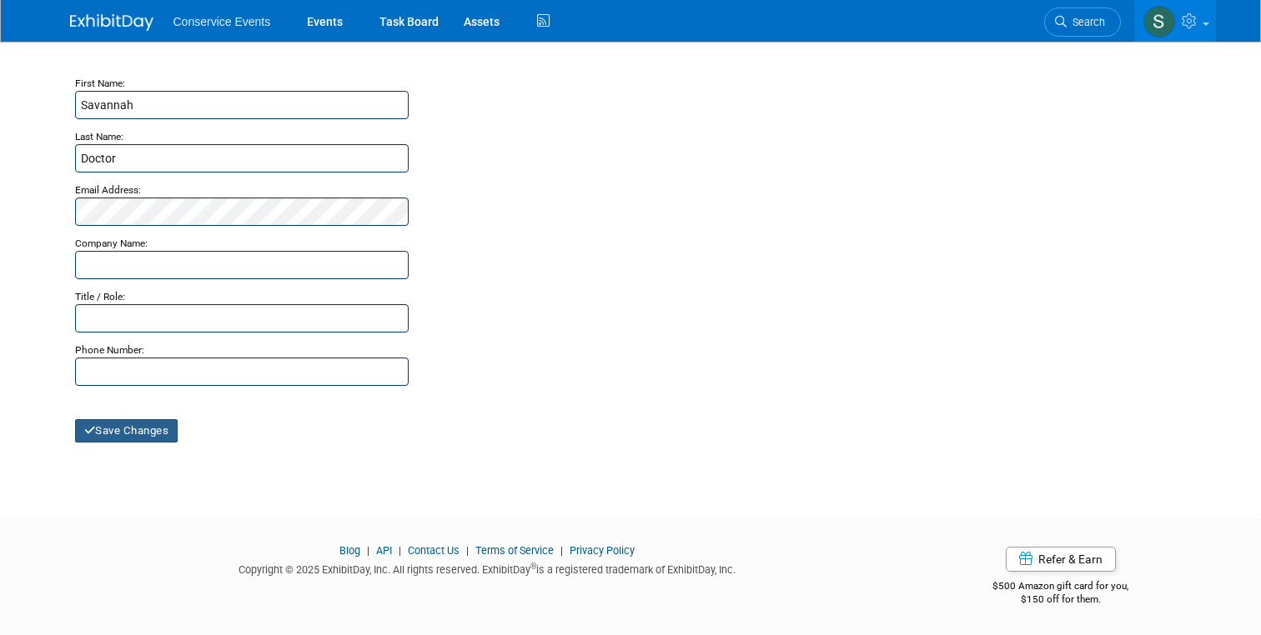
click at [118, 428] on button "Save Changes" at bounding box center [126, 430] width 103 height 23
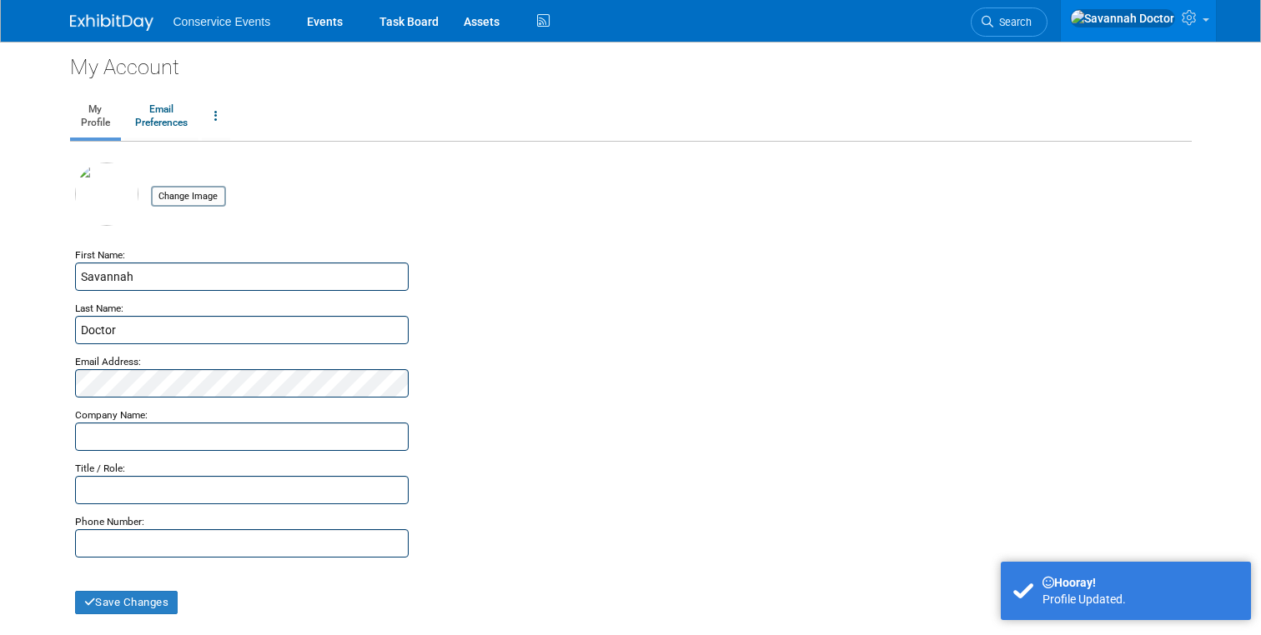
click at [102, 203] on img at bounding box center [106, 194] width 63 height 63
click at [222, 198] on input "file" at bounding box center [125, 197] width 198 height 18
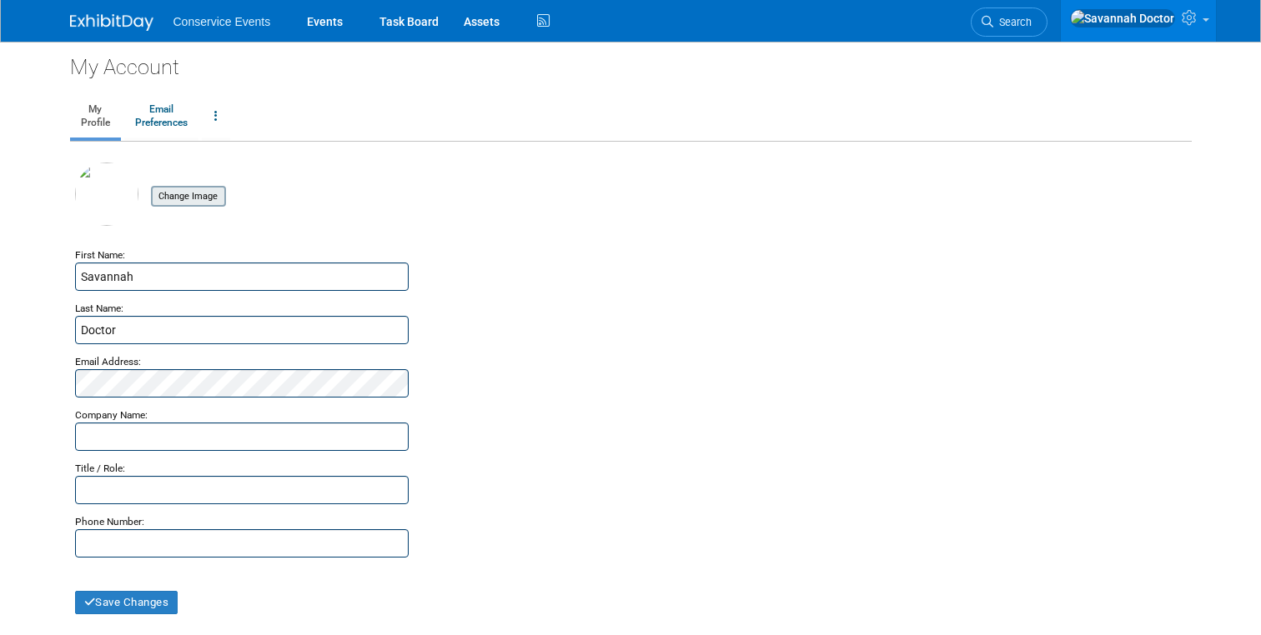
click at [193, 204] on input "file" at bounding box center [125, 197] width 198 height 18
click at [103, 606] on button "Save Changes" at bounding box center [126, 602] width 103 height 23
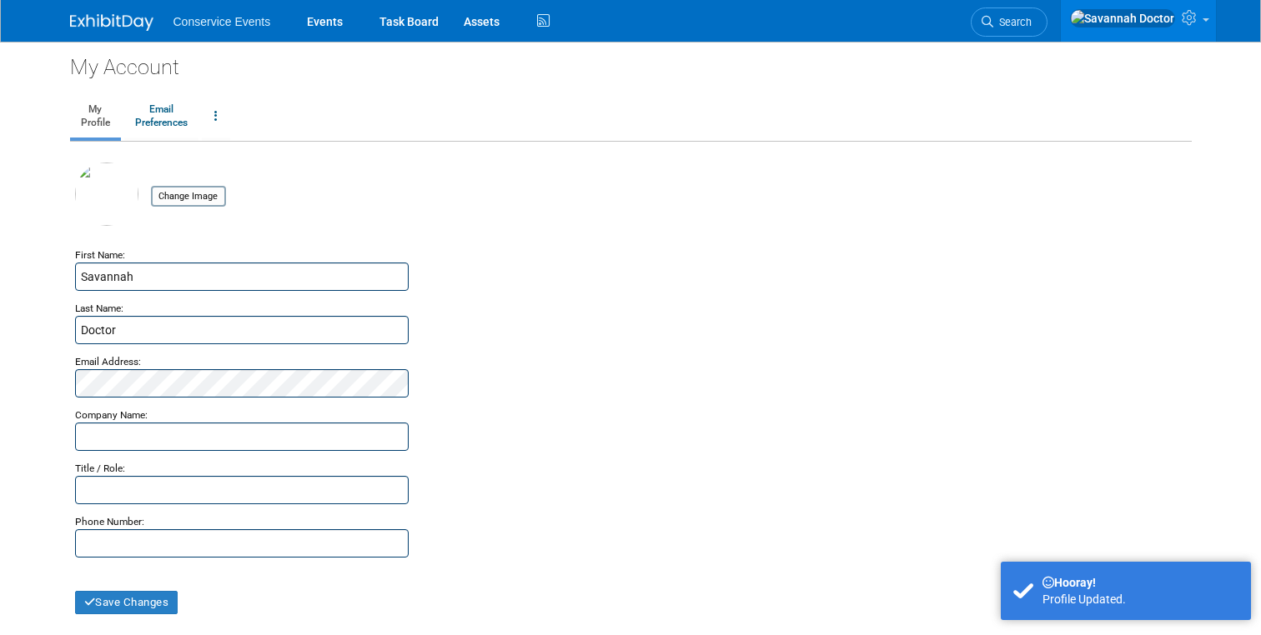
click at [123, 19] on img at bounding box center [111, 22] width 83 height 17
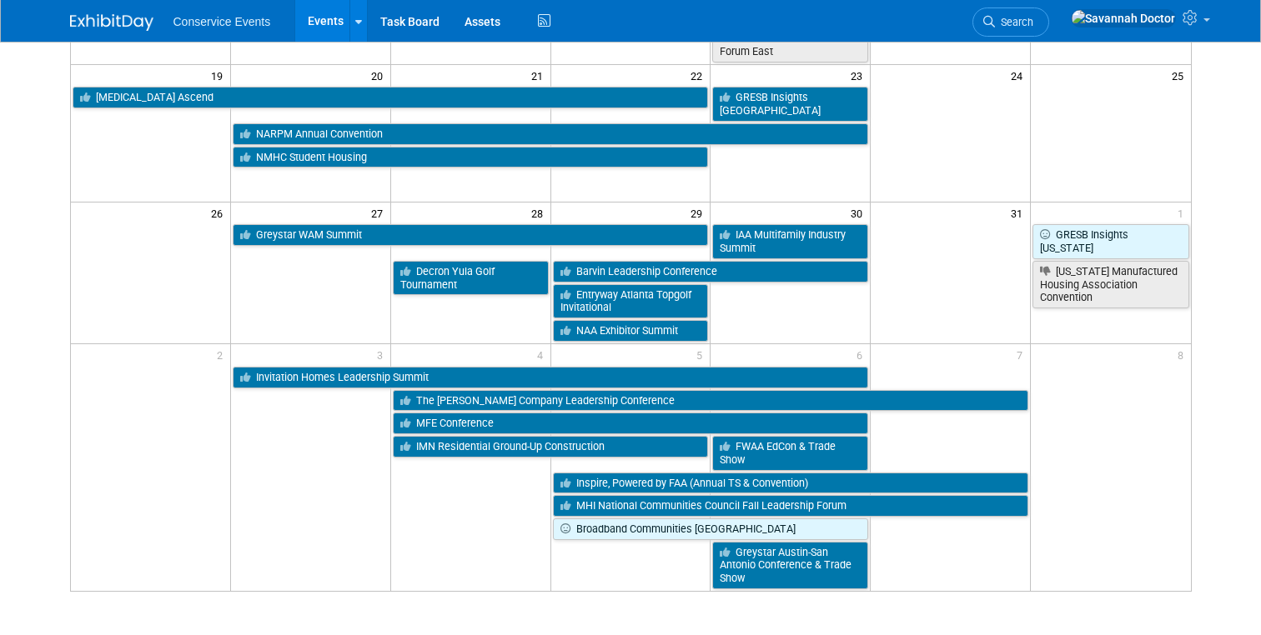
scroll to position [647, 0]
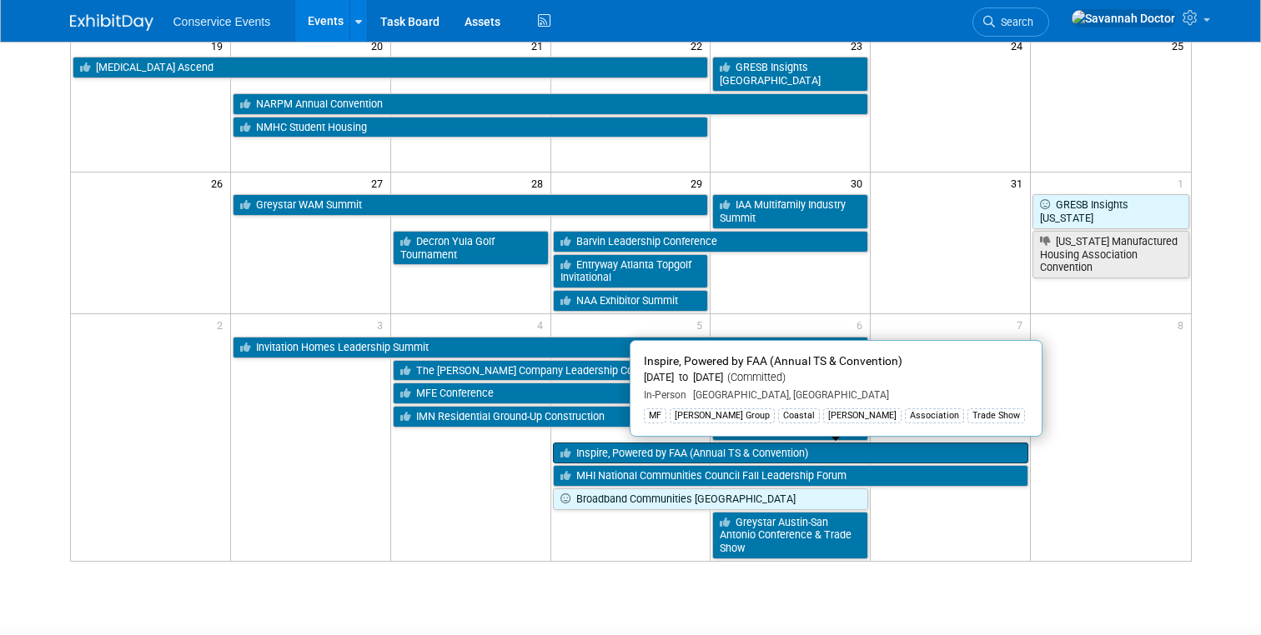
click at [593, 455] on link "Inspire, Powered by FAA (Annual TS & Convention)" at bounding box center [791, 454] width 476 height 22
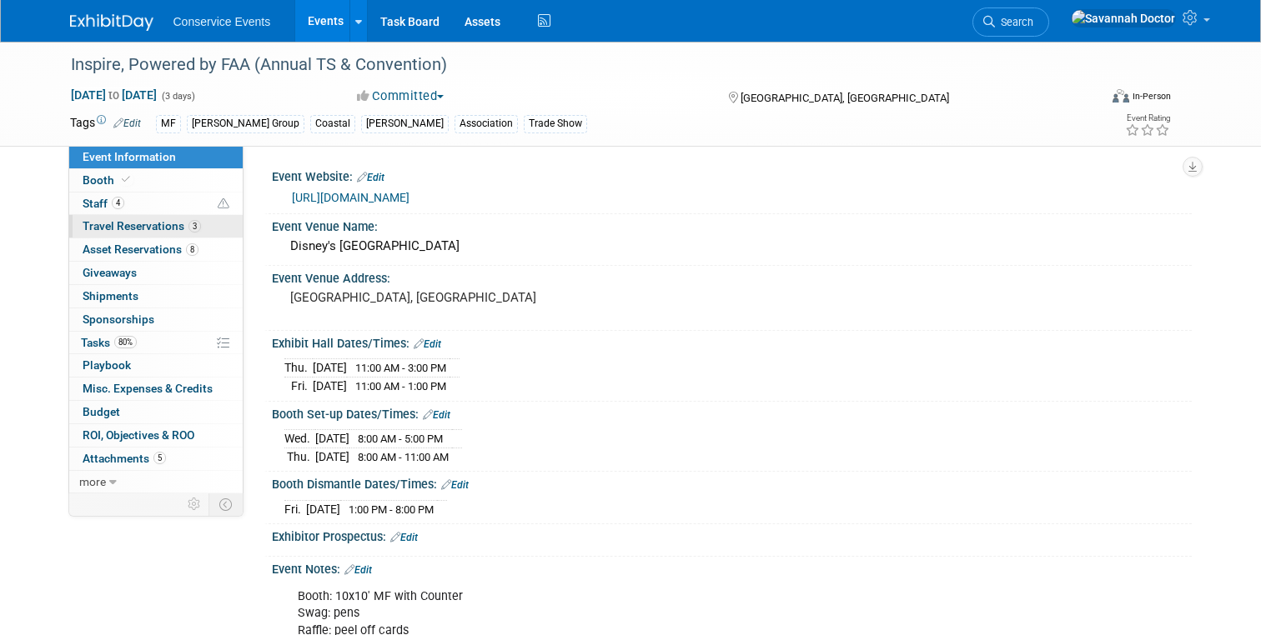
click at [140, 225] on span "Travel Reservations 3" at bounding box center [142, 225] width 118 height 13
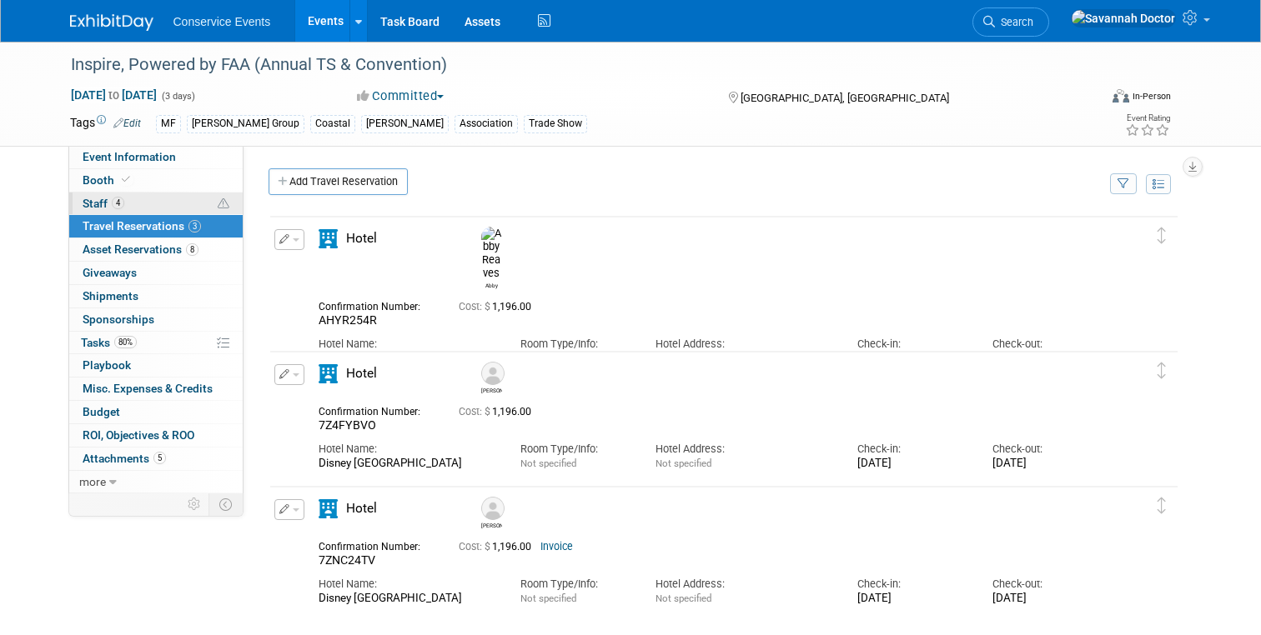
click at [88, 205] on span "Staff 4" at bounding box center [104, 203] width 42 height 13
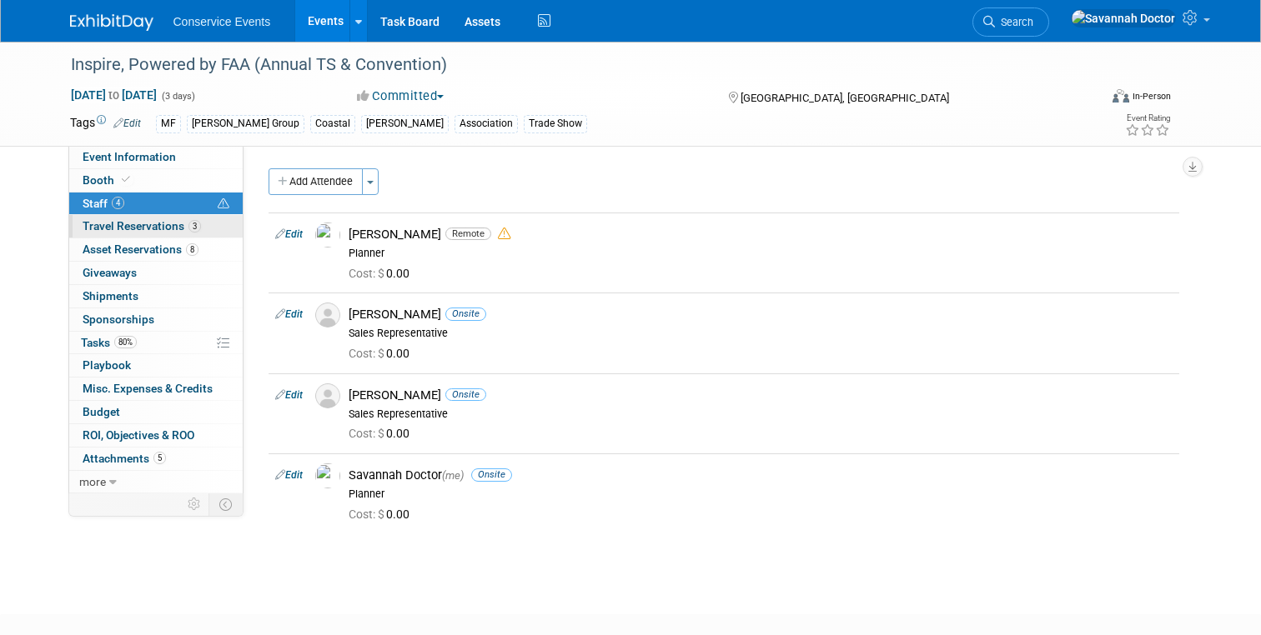
click at [101, 230] on span "Travel Reservations 3" at bounding box center [142, 225] width 118 height 13
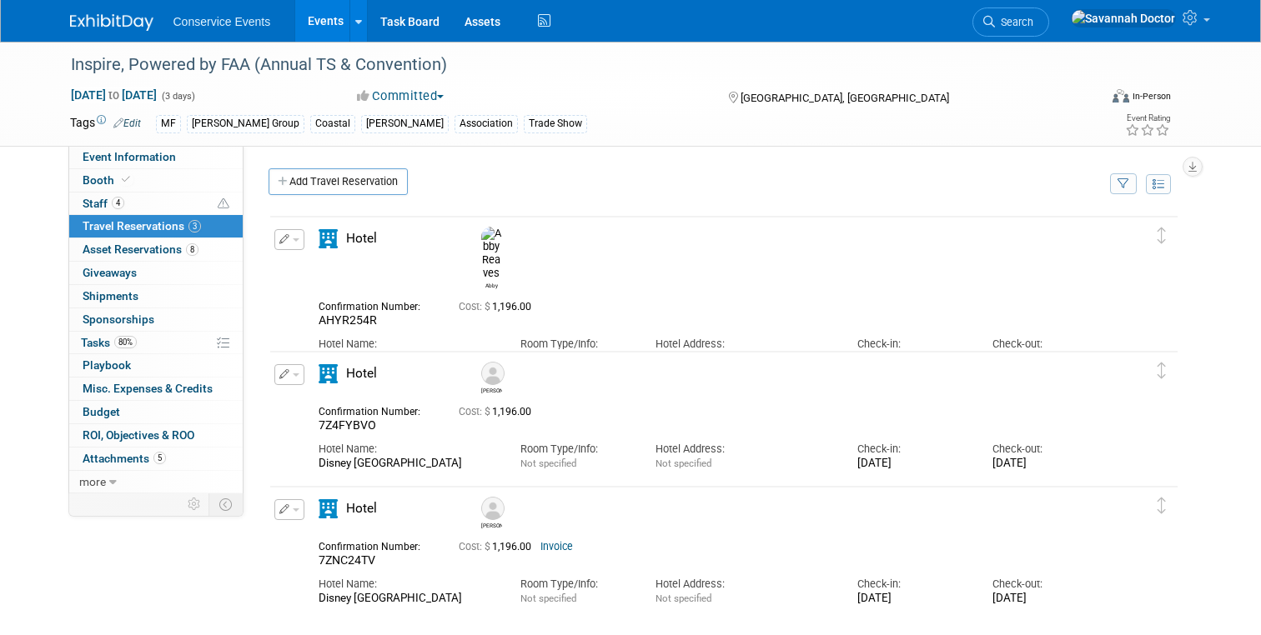
click at [293, 242] on span "button" at bounding box center [296, 239] width 7 height 3
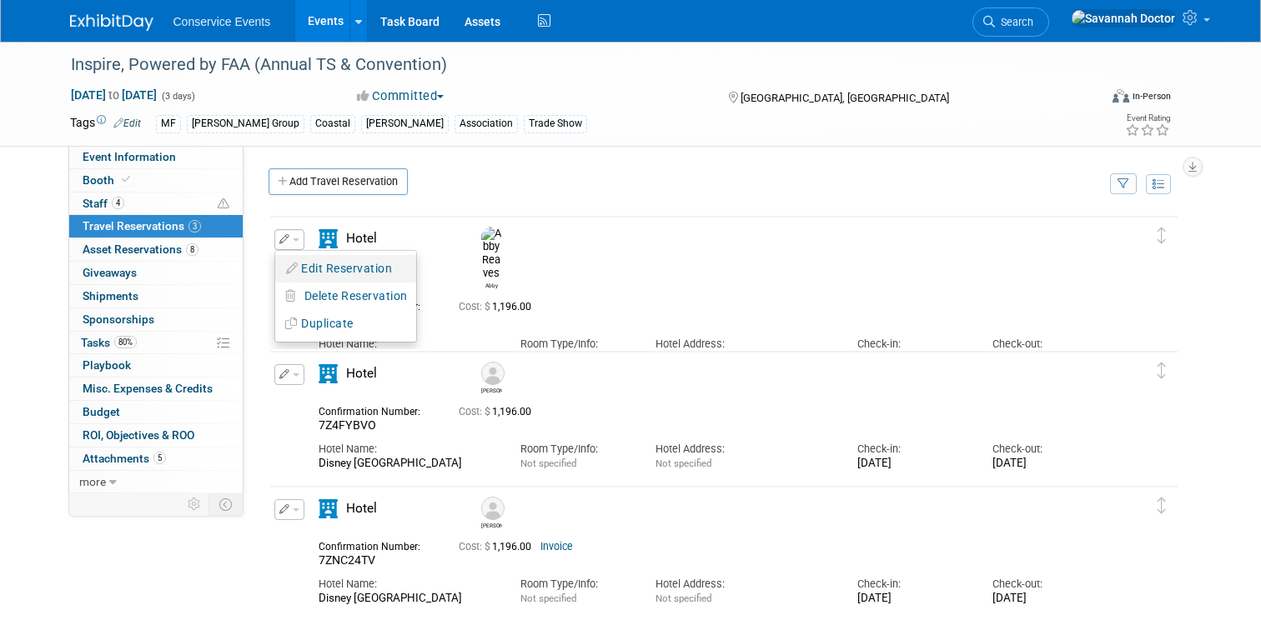
click at [324, 272] on button "Edit Reservation" at bounding box center [345, 269] width 141 height 24
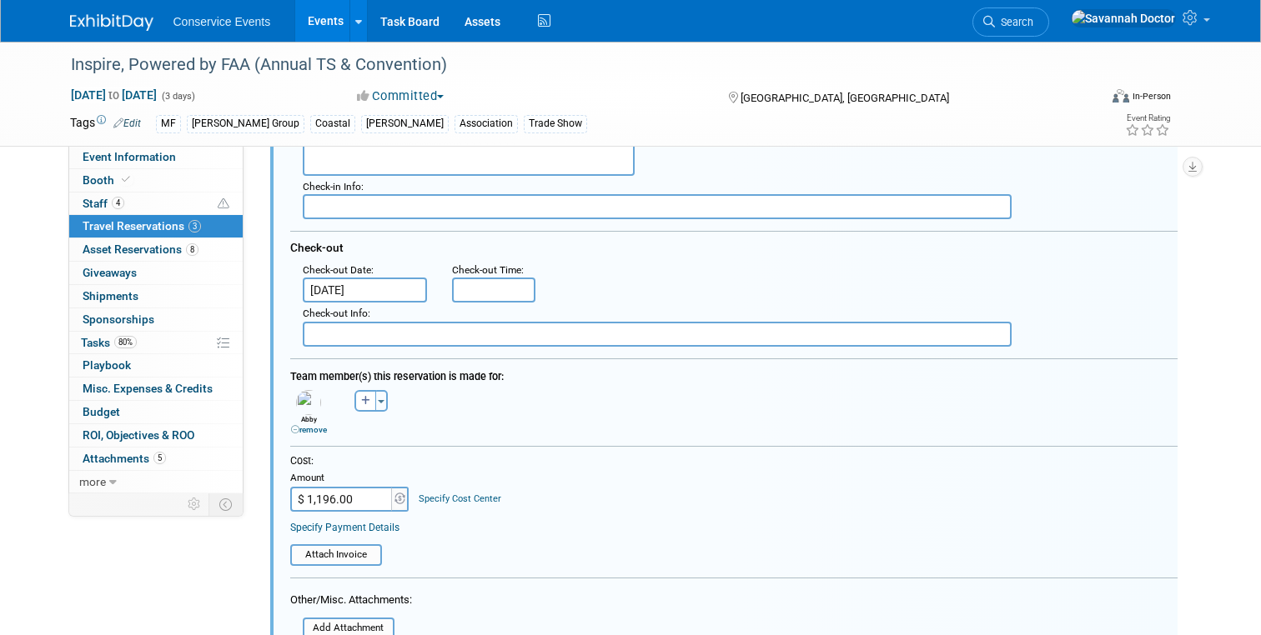
scroll to position [345, 0]
click at [314, 402] on img at bounding box center [308, 403] width 25 height 25
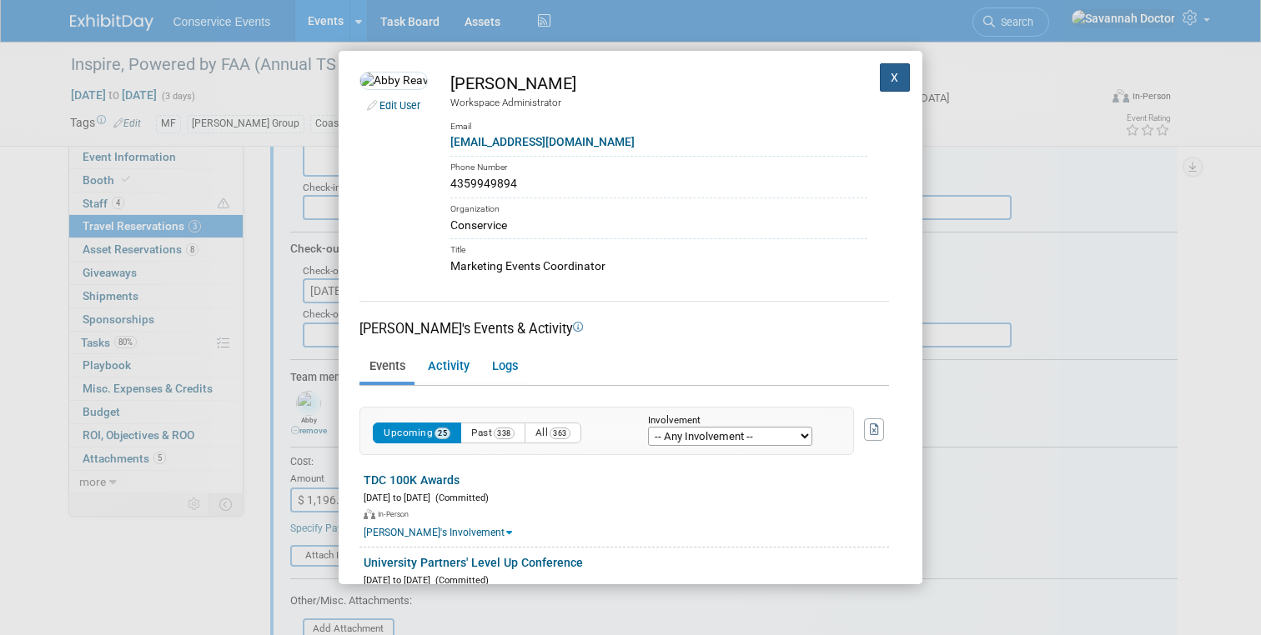
click at [895, 83] on button "X" at bounding box center [895, 77] width 30 height 28
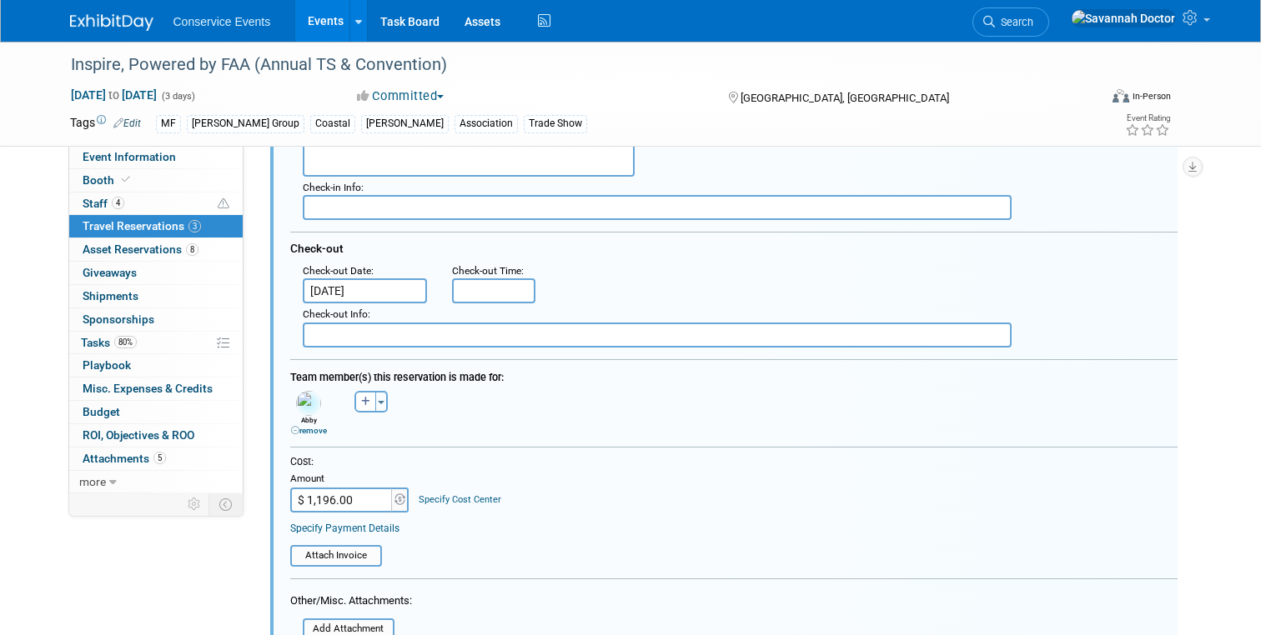
click at [303, 429] on link "remove" at bounding box center [309, 430] width 36 height 9
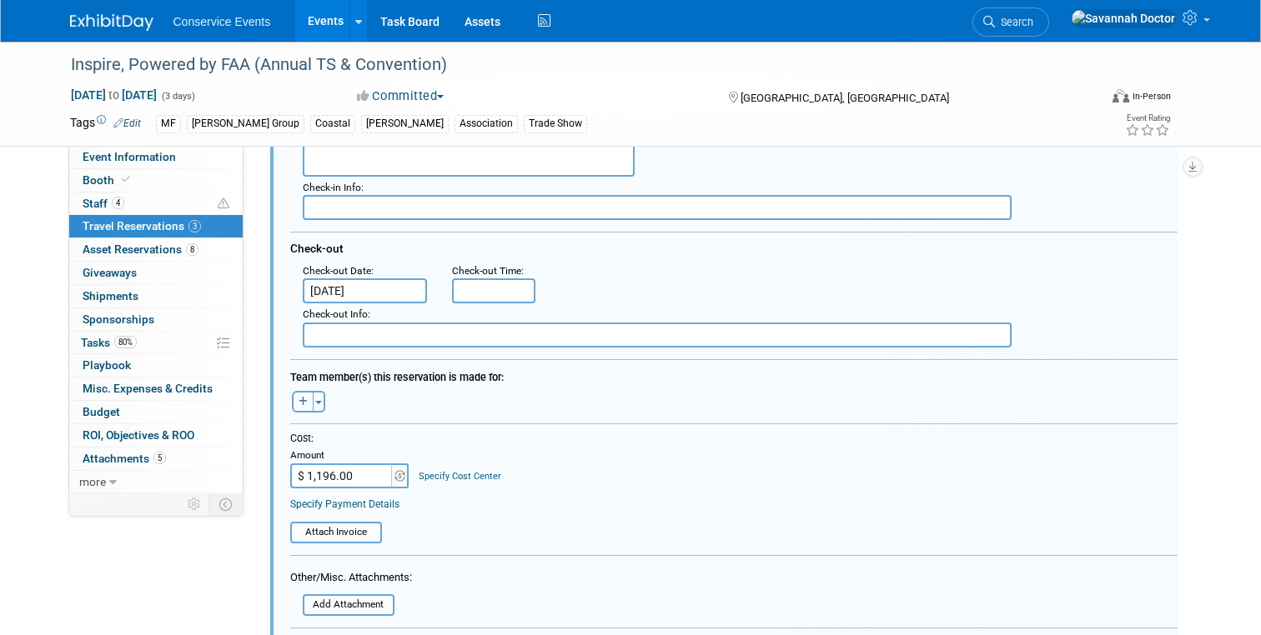
click at [303, 408] on button "button" at bounding box center [303, 402] width 22 height 22
select select
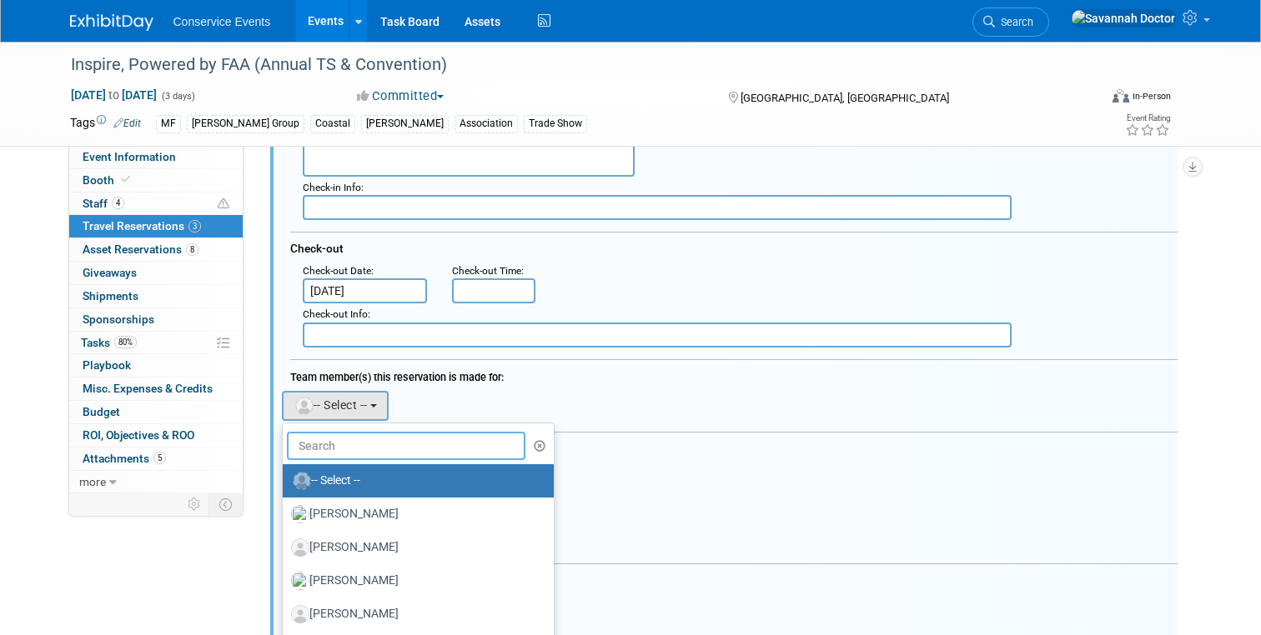
click at [324, 456] on input "text" at bounding box center [406, 446] width 239 height 28
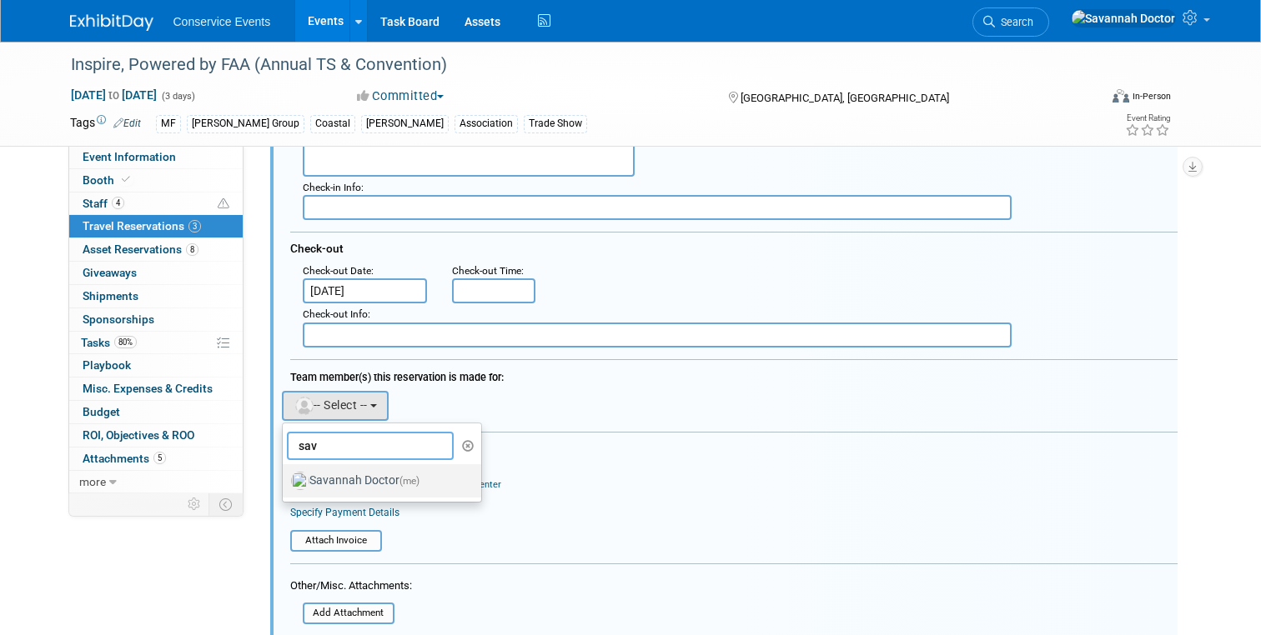
type input "sav"
click at [347, 477] on label "Savannah Doctor (me)" at bounding box center [378, 481] width 174 height 27
click at [285, 477] on input "Savannah Doctor (me)" at bounding box center [279, 479] width 11 height 11
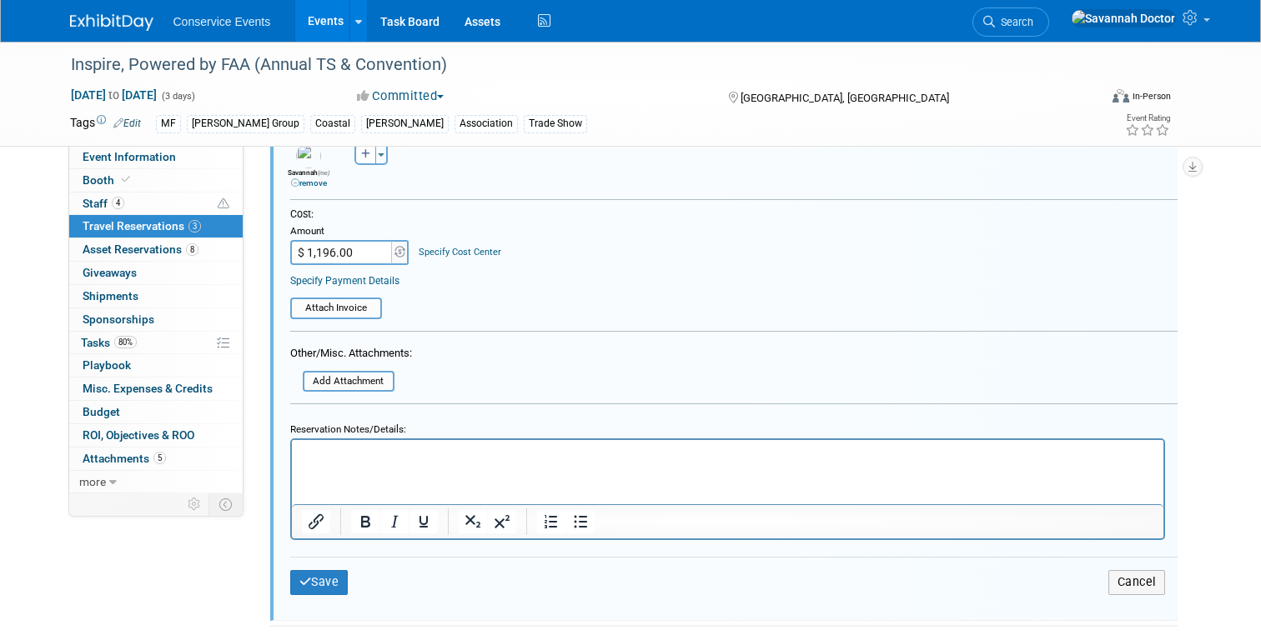
scroll to position [614, 0]
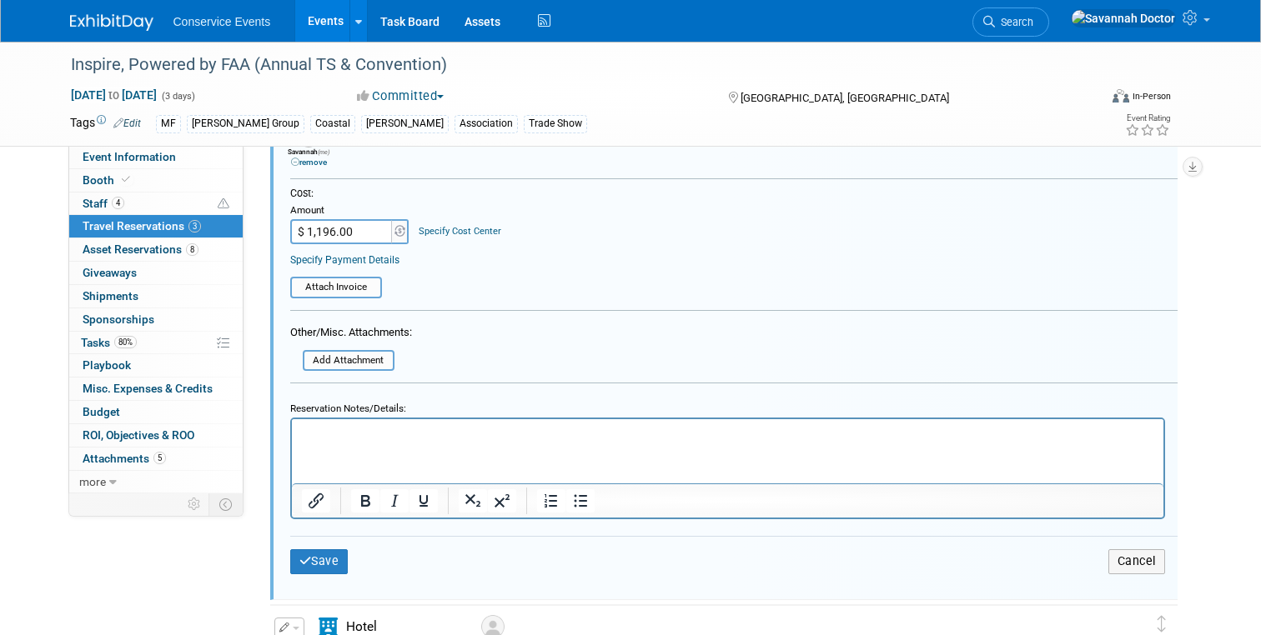
click at [314, 544] on div "Save Cancel" at bounding box center [733, 561] width 887 height 50
click at [314, 561] on button "Save" at bounding box center [319, 561] width 58 height 24
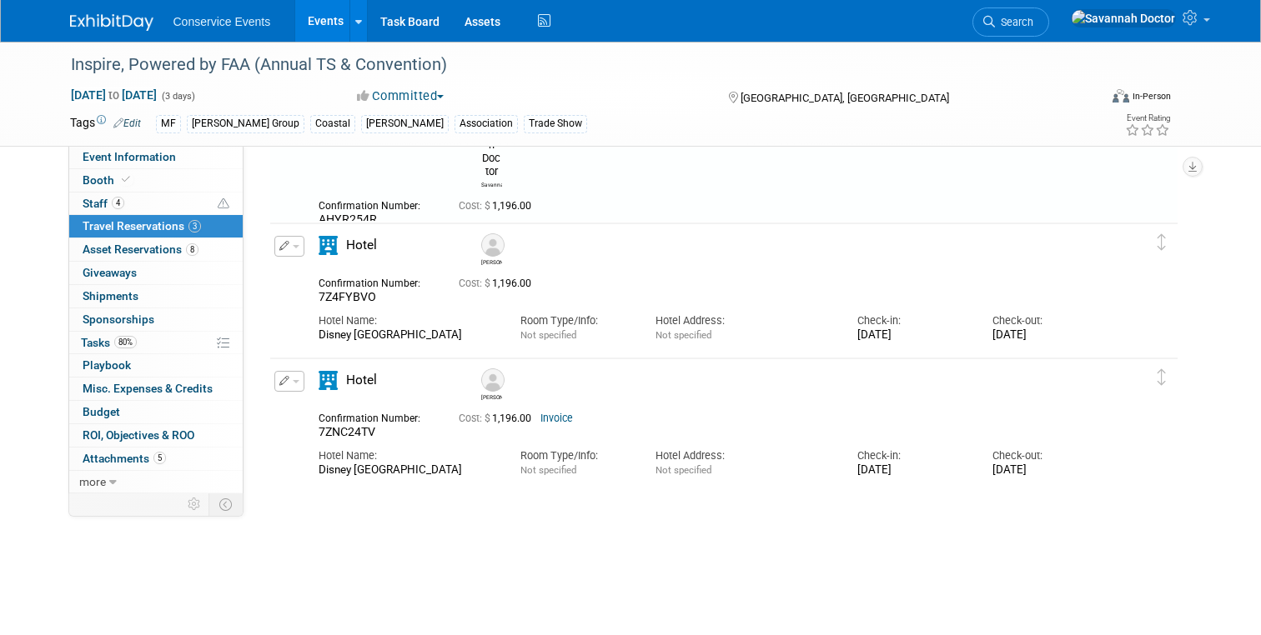
scroll to position [28, 0]
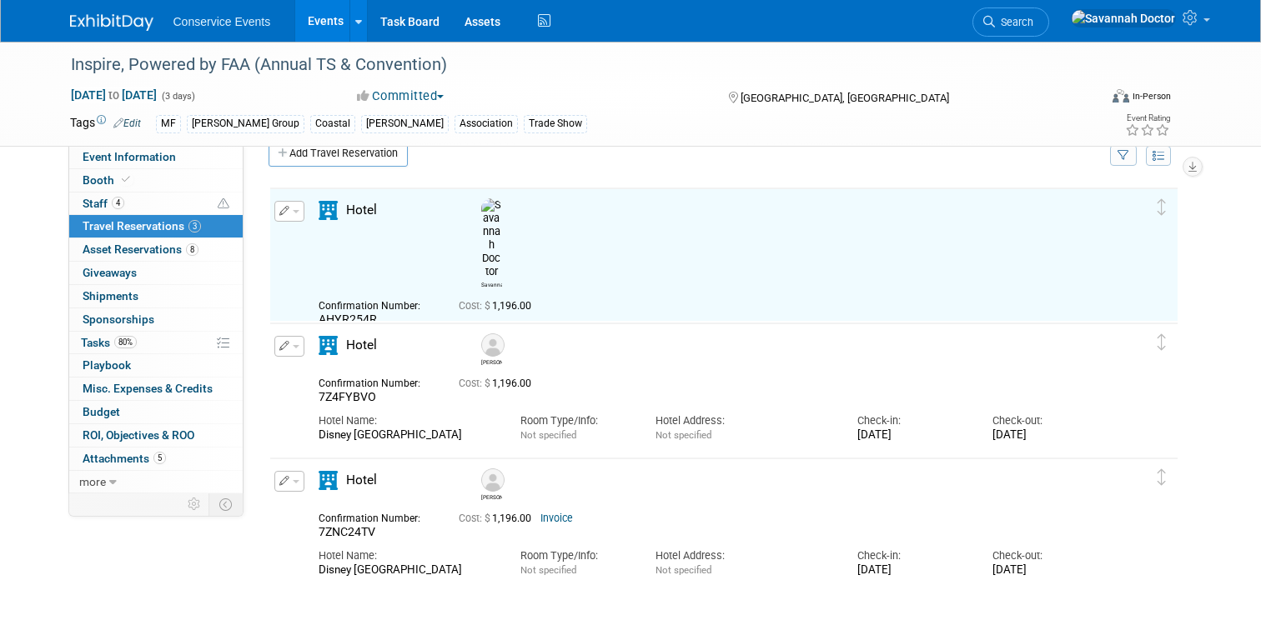
click at [247, 306] on div "Event Website: Edit [URL][DOMAIN_NAME] Event Venue Name: Disney's [GEOGRAPHIC_D…" at bounding box center [717, 292] width 948 height 348
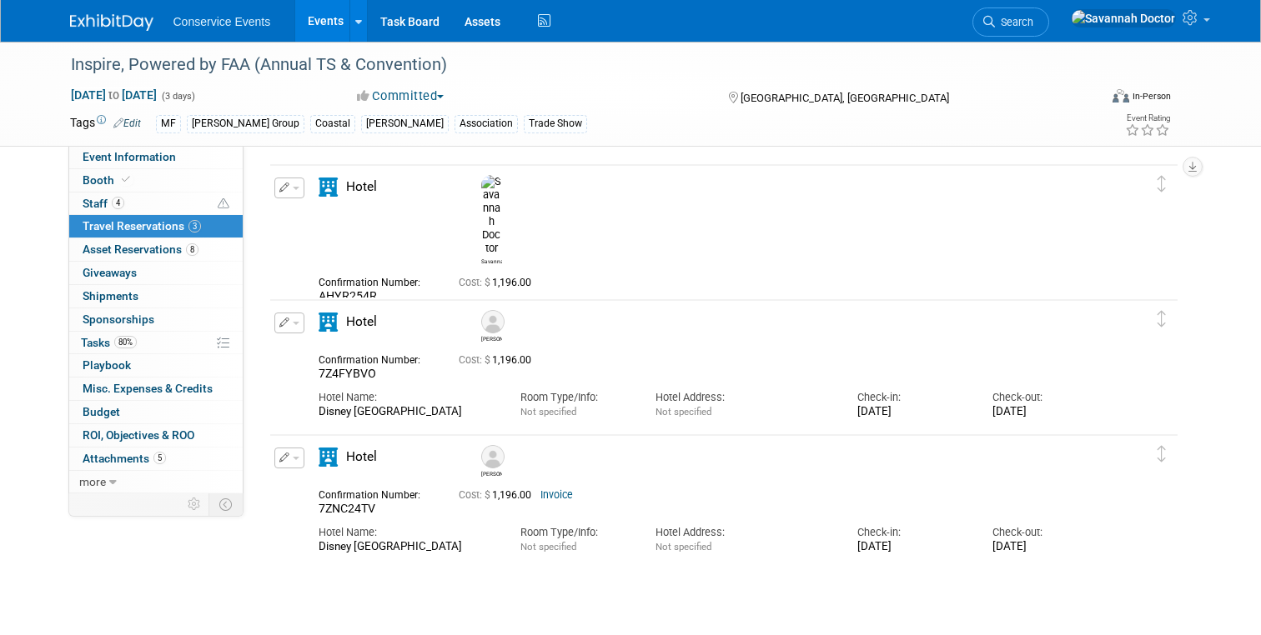
scroll to position [53, 0]
drag, startPoint x: 268, startPoint y: 499, endPoint x: 399, endPoint y: 516, distance: 132.1
click at [399, 516] on div "Delete Reservation [PERSON_NAME] 7ZNC24TV Cost: $ 1,196.00 Invoice Hotel Name:" at bounding box center [723, 499] width 910 height 134
click at [399, 516] on div "Hotel Name: [GEOGRAPHIC_DATA]" at bounding box center [407, 535] width 202 height 38
click at [281, 453] on icon "button" at bounding box center [284, 457] width 11 height 10
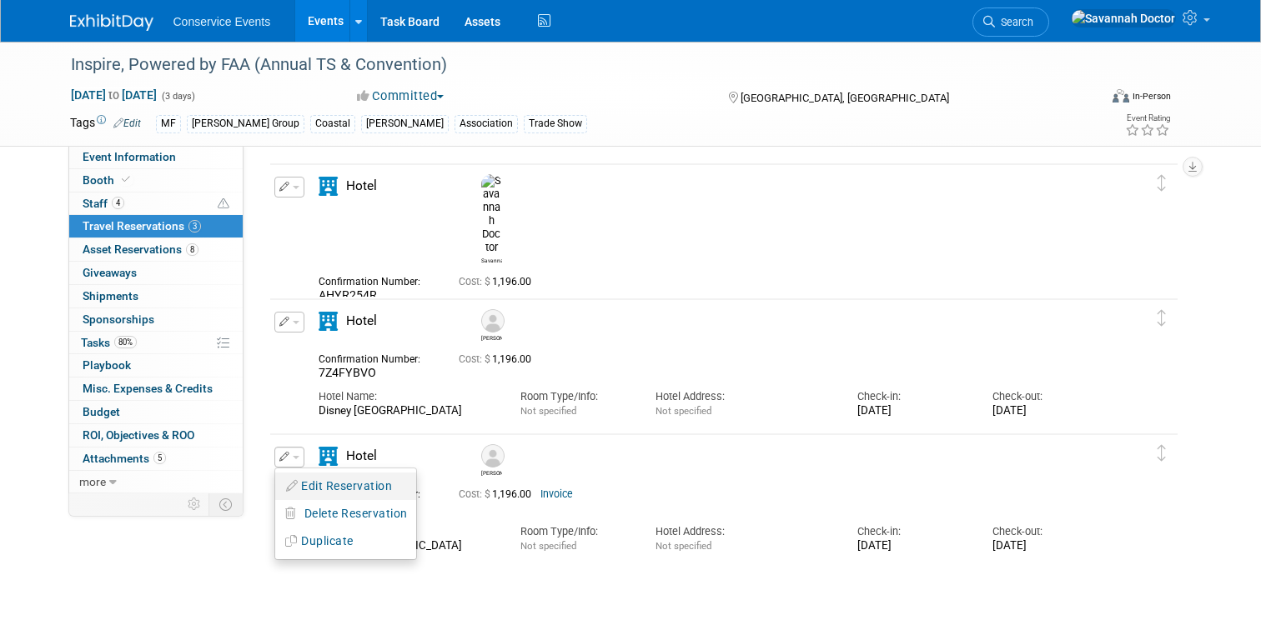
click at [327, 495] on button "Edit Reservation" at bounding box center [345, 486] width 141 height 24
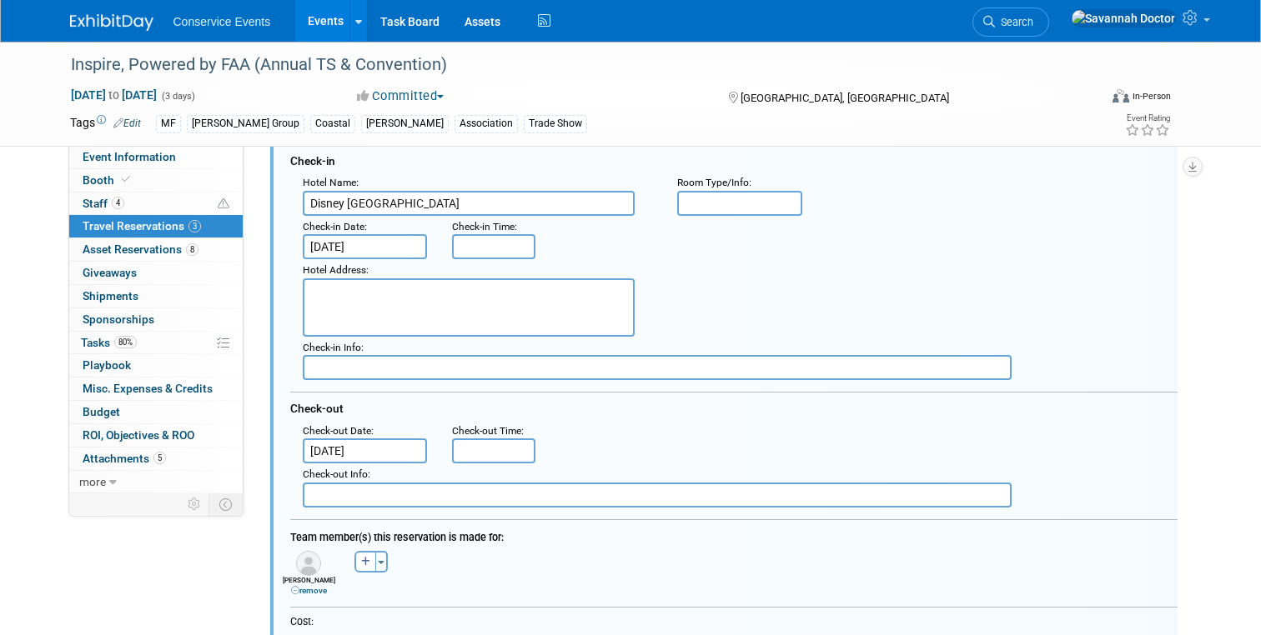
scroll to position [454, 0]
click at [308, 594] on link "remove" at bounding box center [309, 591] width 36 height 9
click at [304, 566] on icon "button" at bounding box center [302, 563] width 9 height 10
select select
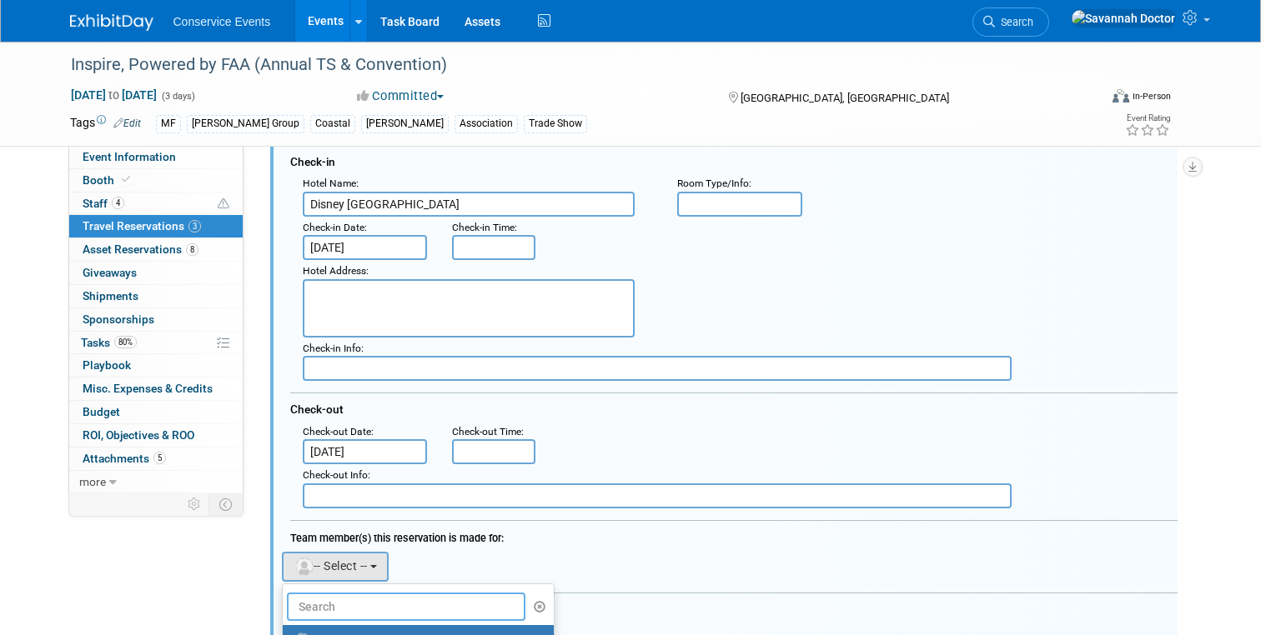
click at [331, 619] on input "text" at bounding box center [406, 607] width 239 height 28
type input "bri"
click at [345, 611] on label "[PERSON_NAME]" at bounding box center [378, 612] width 174 height 27
click at [285, 611] on input "[PERSON_NAME]" at bounding box center [279, 610] width 11 height 11
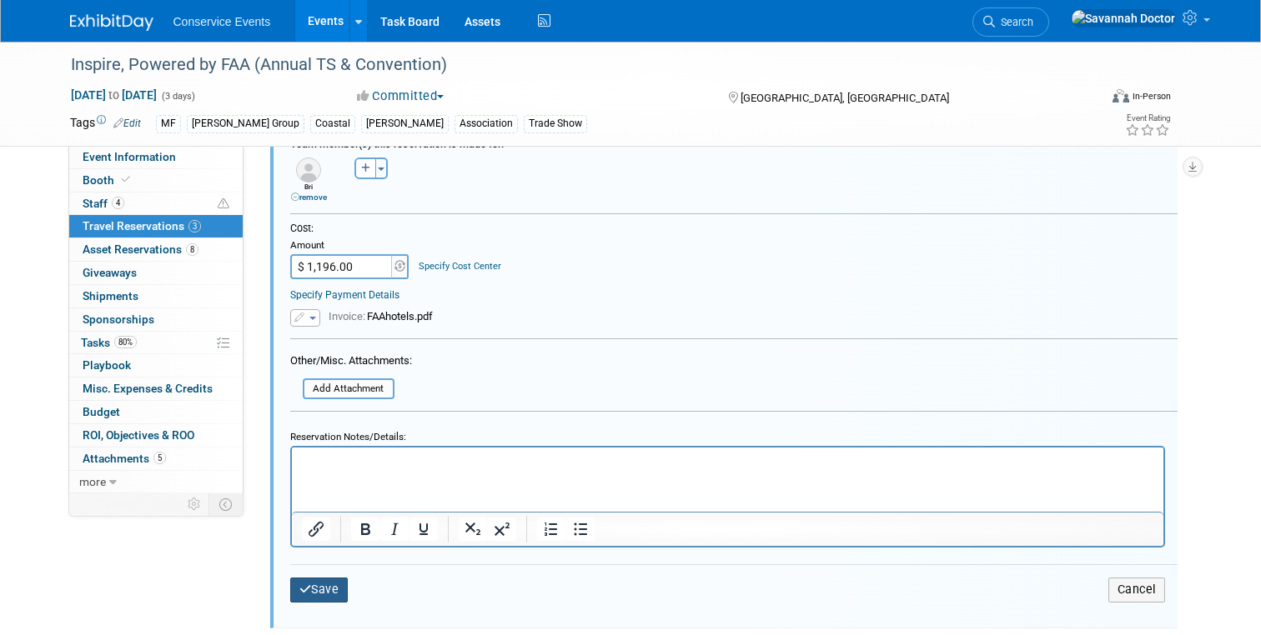
click at [326, 599] on button "Save" at bounding box center [319, 590] width 58 height 24
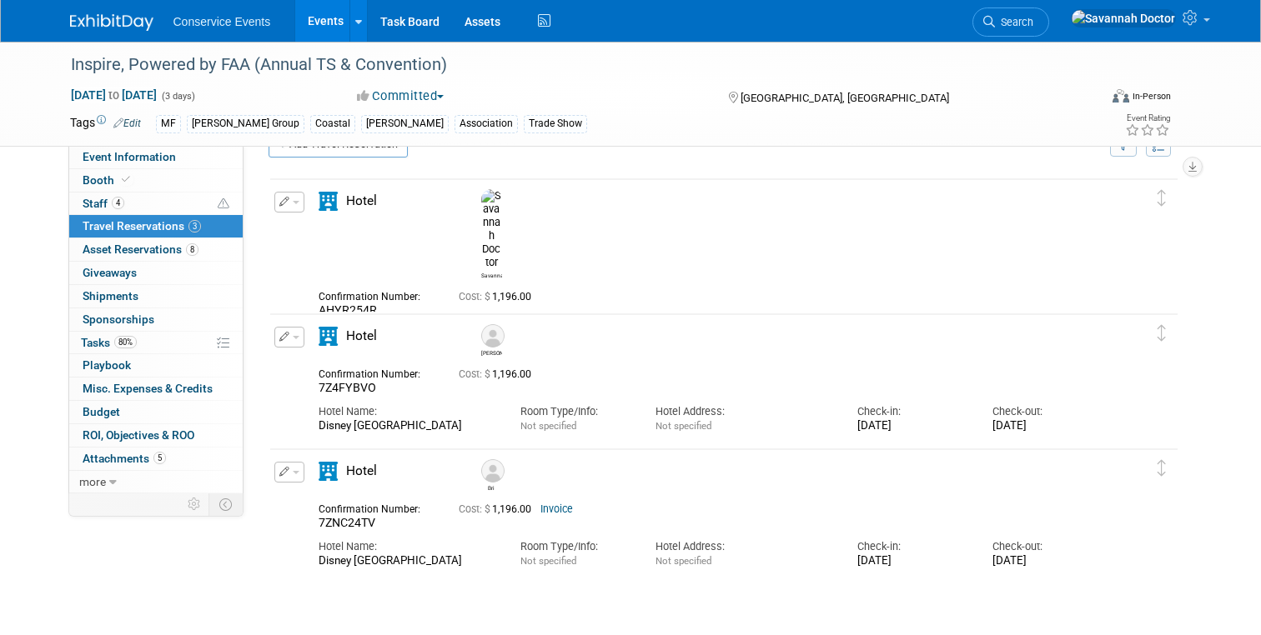
scroll to position [33, 0]
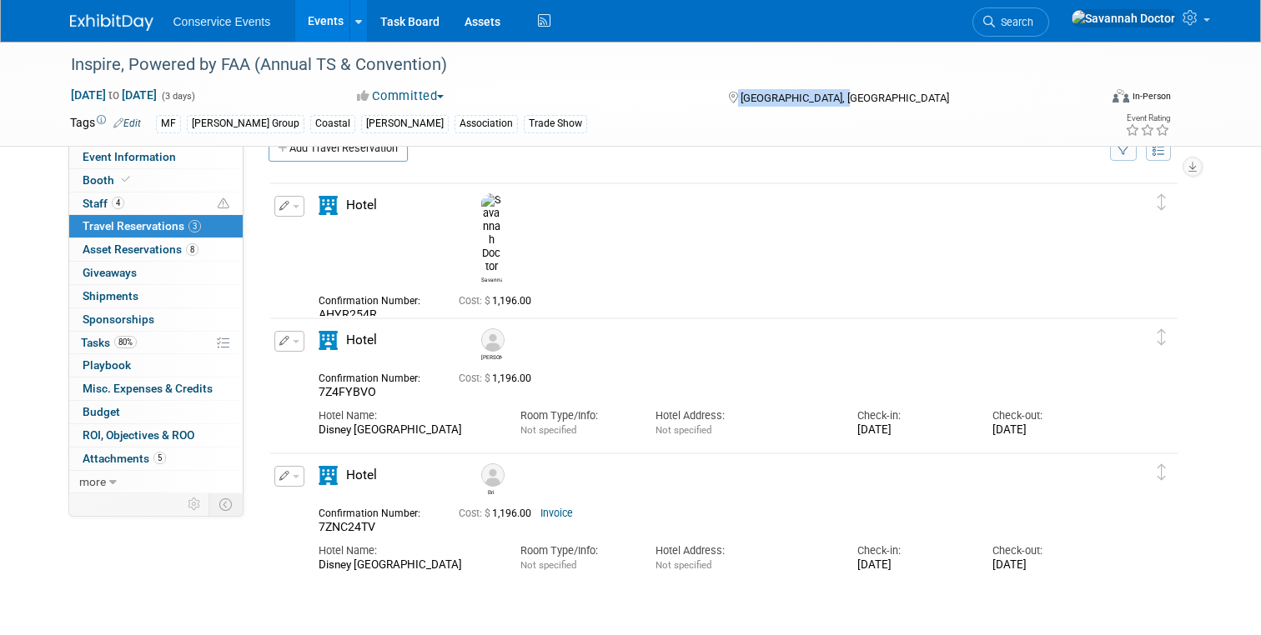
drag, startPoint x: 852, startPoint y: 91, endPoint x: 682, endPoint y: 91, distance: 170.1
click at [682, 91] on div "[DATE] to [DATE] (3 days) [DATE] to [DATE] Committed Committed Considering Not …" at bounding box center [620, 99] width 1125 height 25
click at [682, 91] on div "Committed Committed Considering Not Going" at bounding box center [526, 97] width 350 height 18
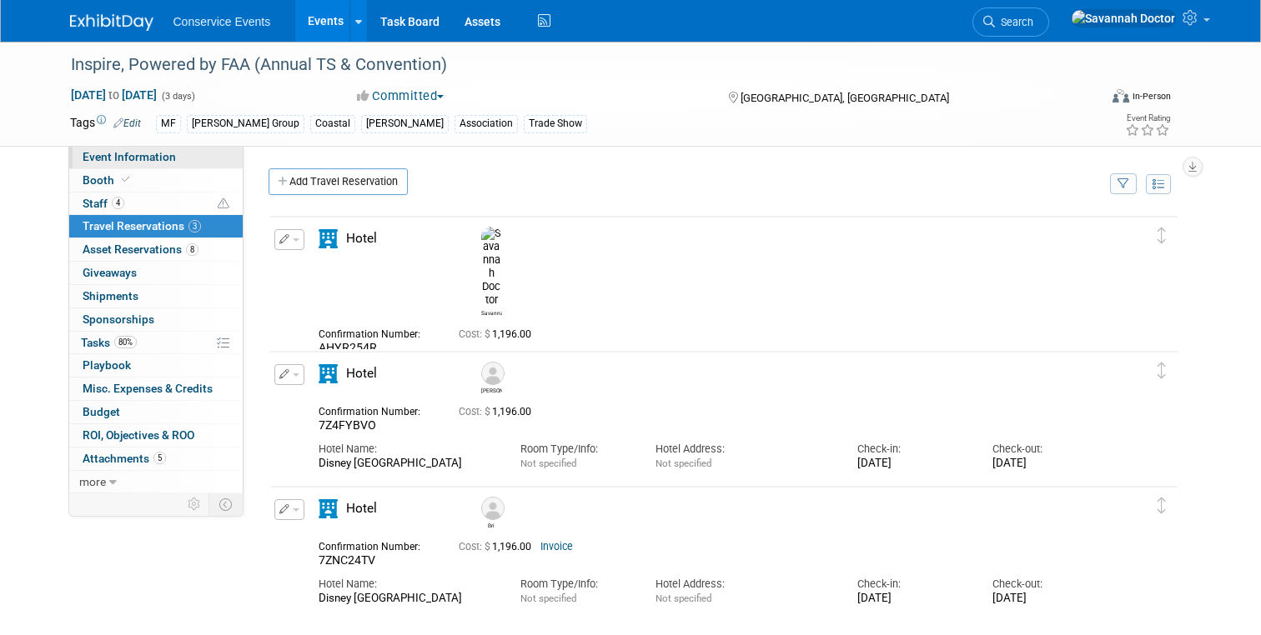
click at [107, 163] on span "Event Information" at bounding box center [129, 156] width 93 height 13
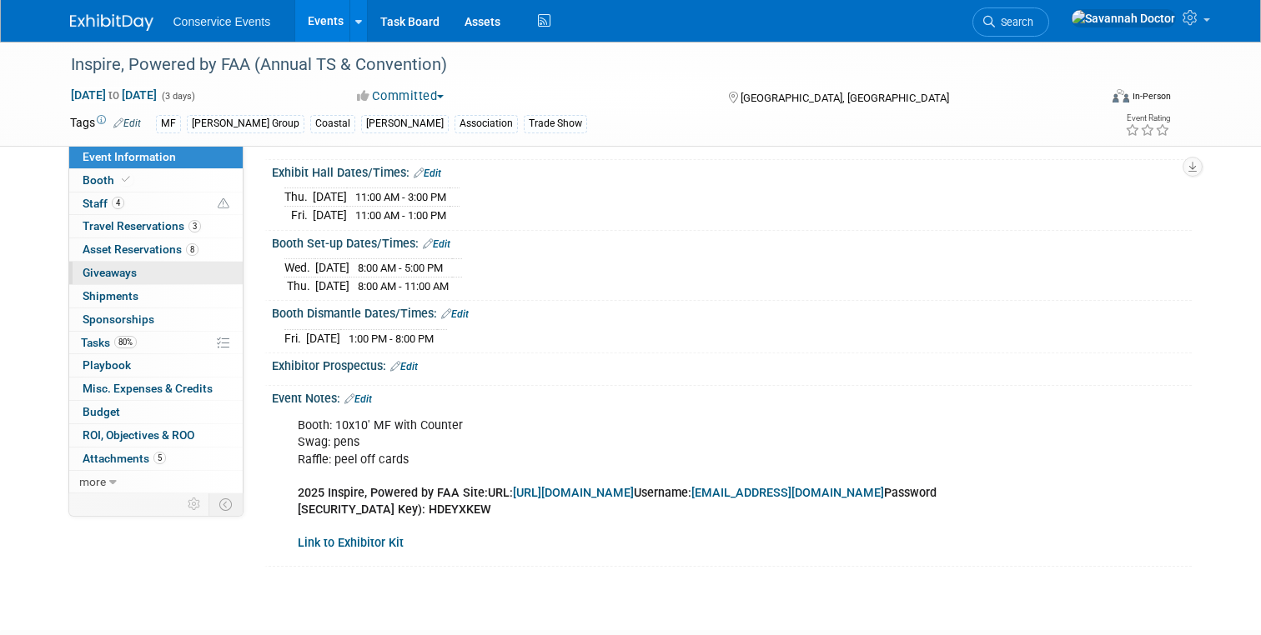
scroll to position [280, 0]
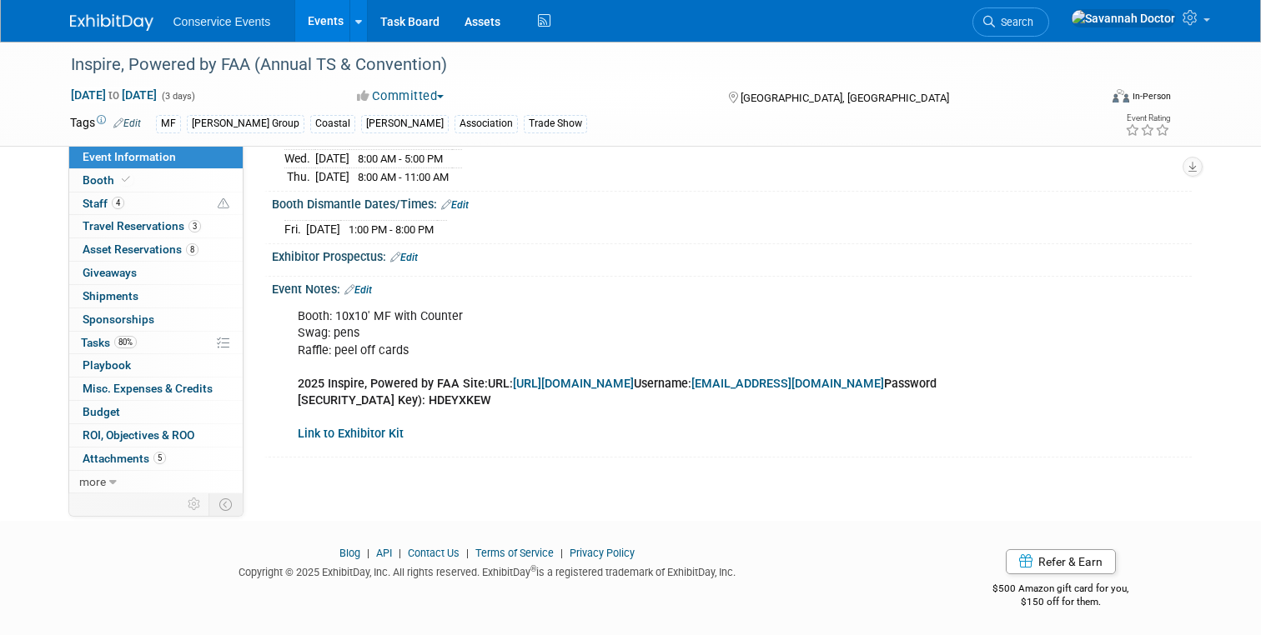
click at [621, 378] on link "[URL][DOMAIN_NAME]" at bounding box center [573, 384] width 121 height 14
